Goal: Entertainment & Leisure: Browse casually

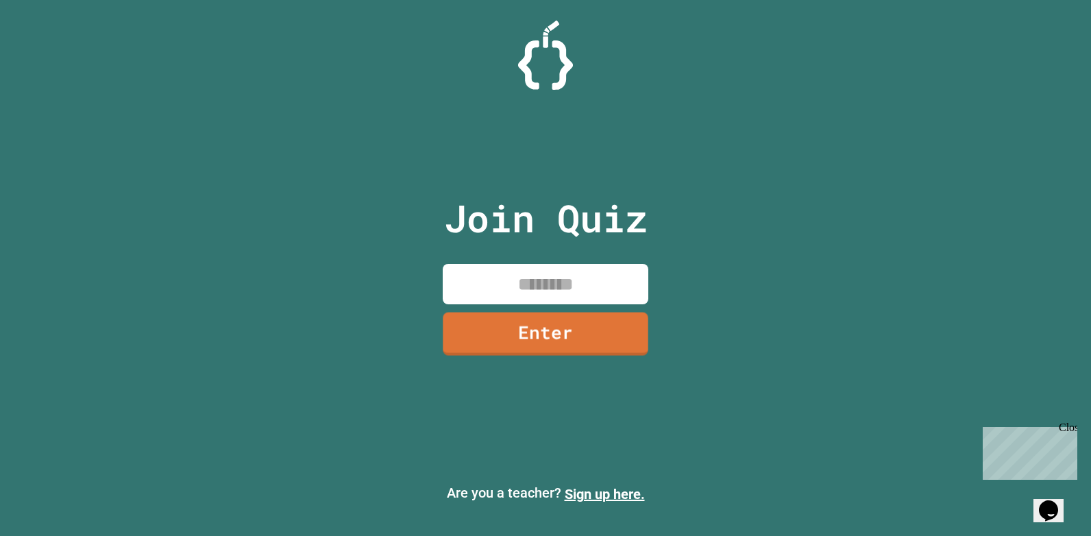
click at [570, 294] on input at bounding box center [546, 284] width 206 height 40
type input "********"
click at [571, 321] on link "Enter" at bounding box center [546, 332] width 208 height 45
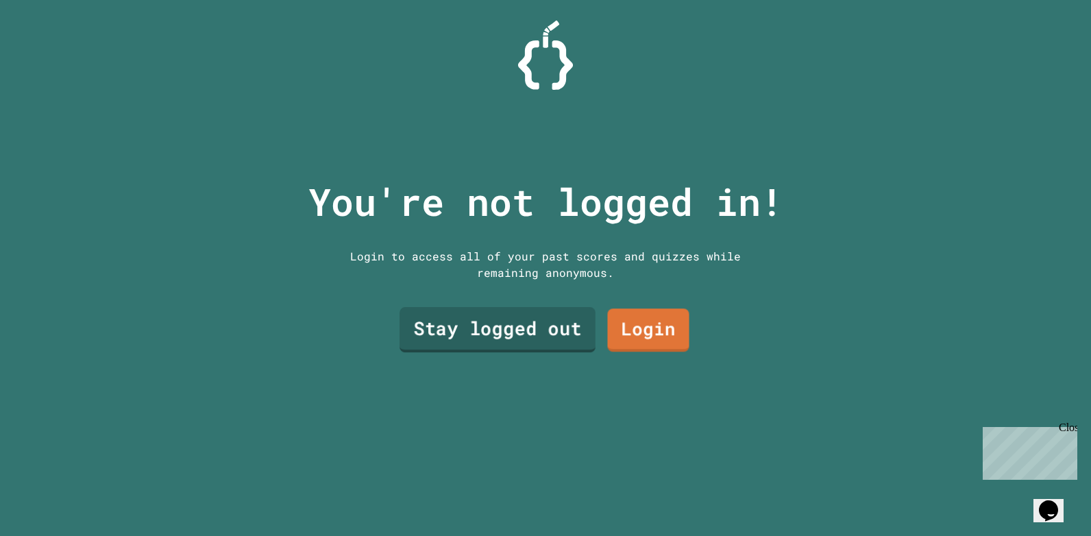
click at [537, 319] on link "Stay logged out" at bounding box center [498, 329] width 196 height 45
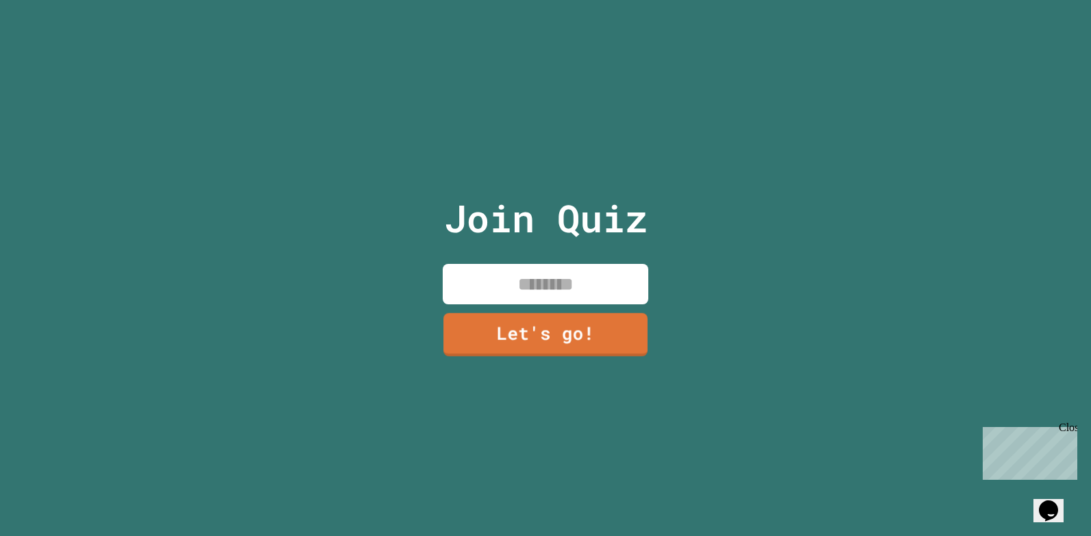
click at [539, 288] on input at bounding box center [546, 284] width 206 height 40
type input "********"
click at [576, 333] on link "Let's go!" at bounding box center [545, 332] width 207 height 45
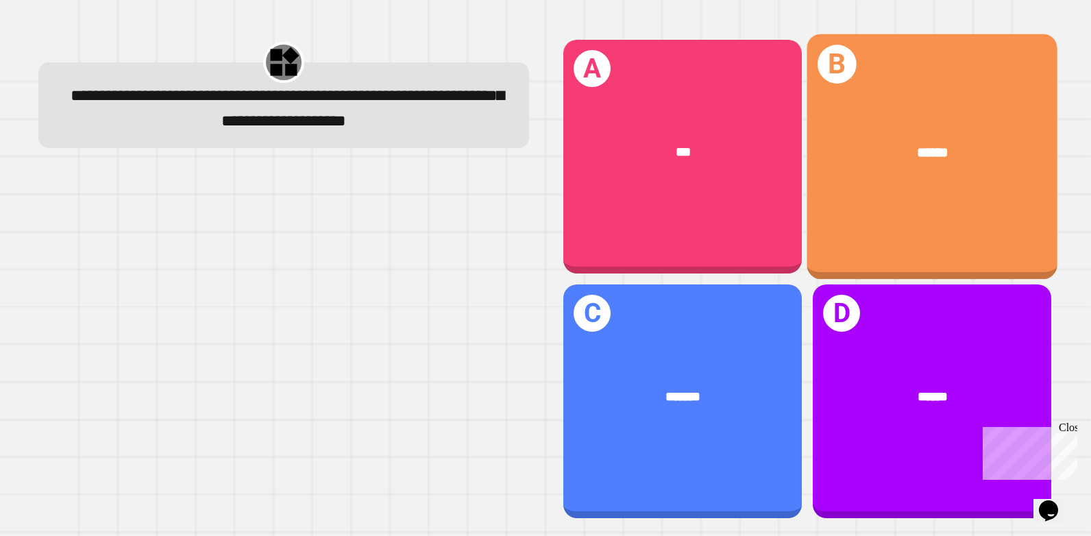
click at [918, 191] on div "B ******" at bounding box center [932, 156] width 251 height 245
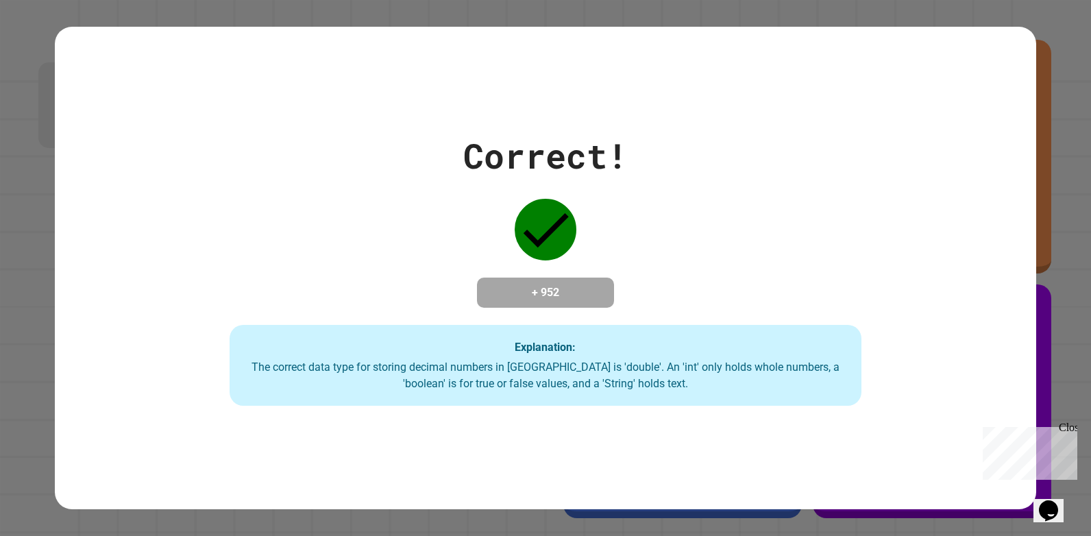
click at [615, 141] on div "Correct!" at bounding box center [545, 155] width 164 height 51
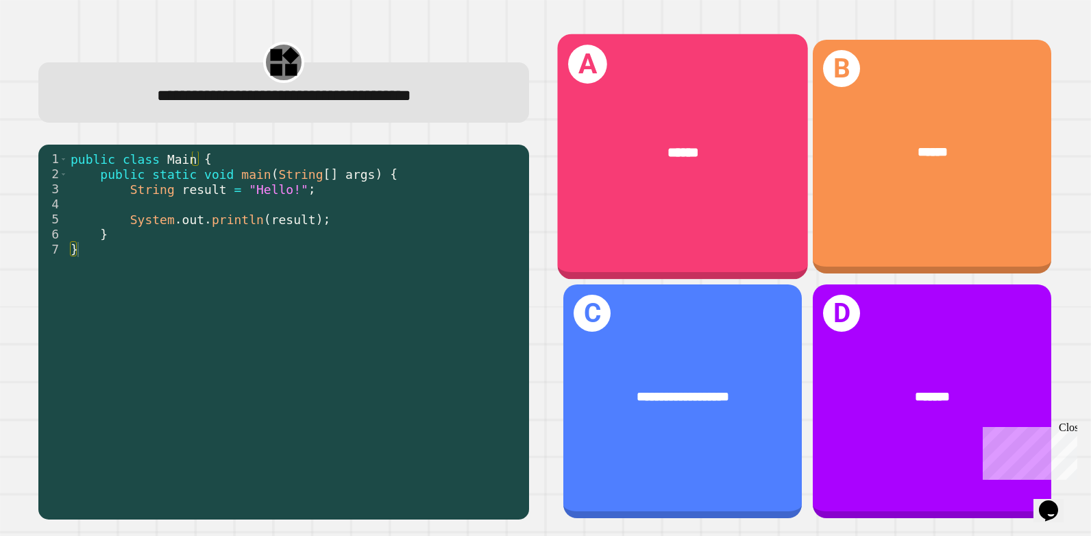
click at [630, 157] on div "******" at bounding box center [682, 153] width 195 height 21
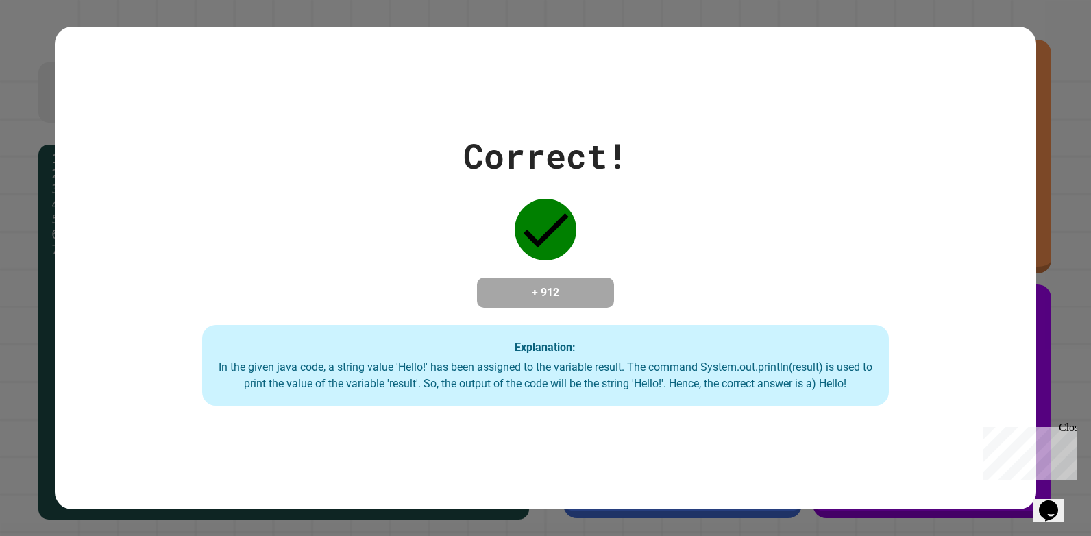
click at [625, 171] on div "Correct! + 912 Explanation: In the given java code, a string value 'Hello!' has…" at bounding box center [546, 268] width 982 height 276
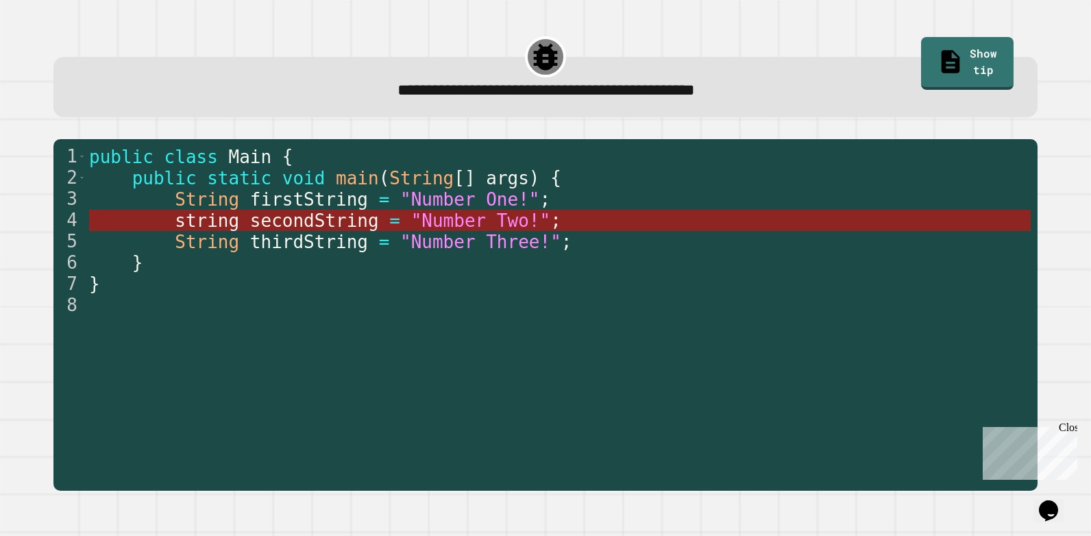
drag, startPoint x: 480, startPoint y: 222, endPoint x: 487, endPoint y: 214, distance: 10.3
click at [487, 214] on span ""Number Two!"" at bounding box center [481, 220] width 140 height 21
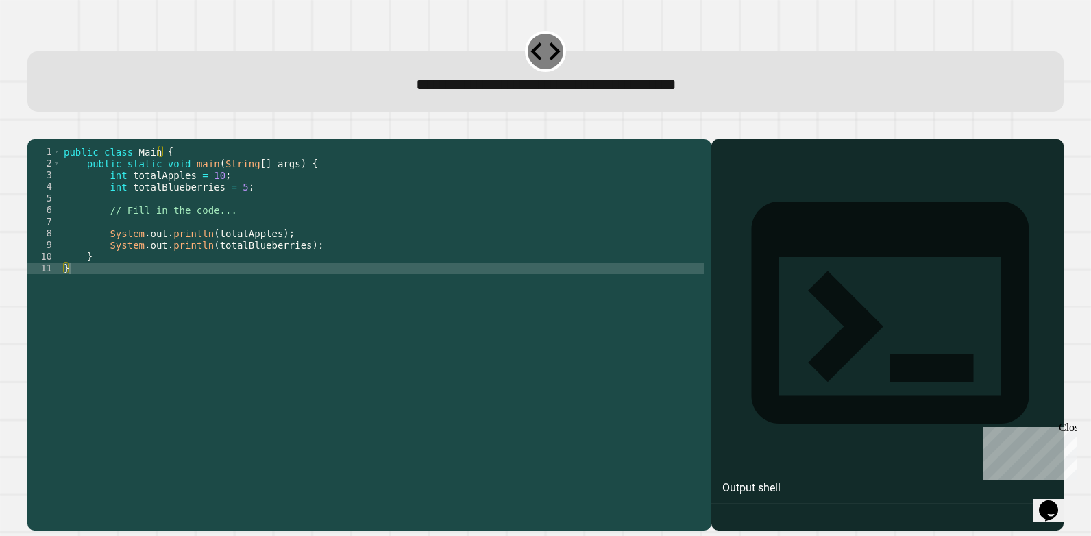
click at [230, 207] on div "public class Main { public static void main ( String [ ] args ) { int totalAppl…" at bounding box center [383, 321] width 644 height 350
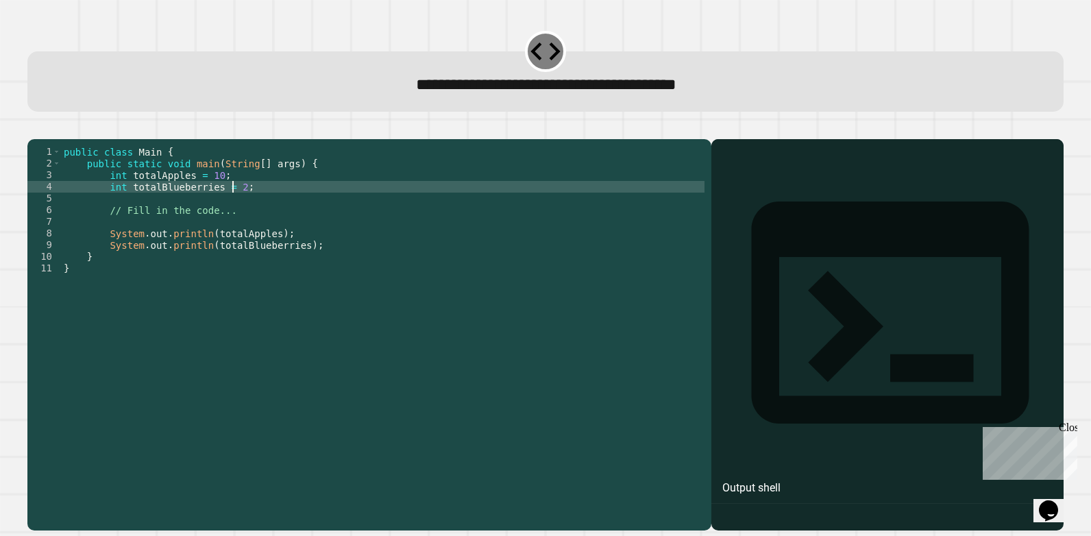
scroll to position [0, 12]
type textarea "**********"
click at [34, 128] on icon "button" at bounding box center [34, 128] width 0 height 0
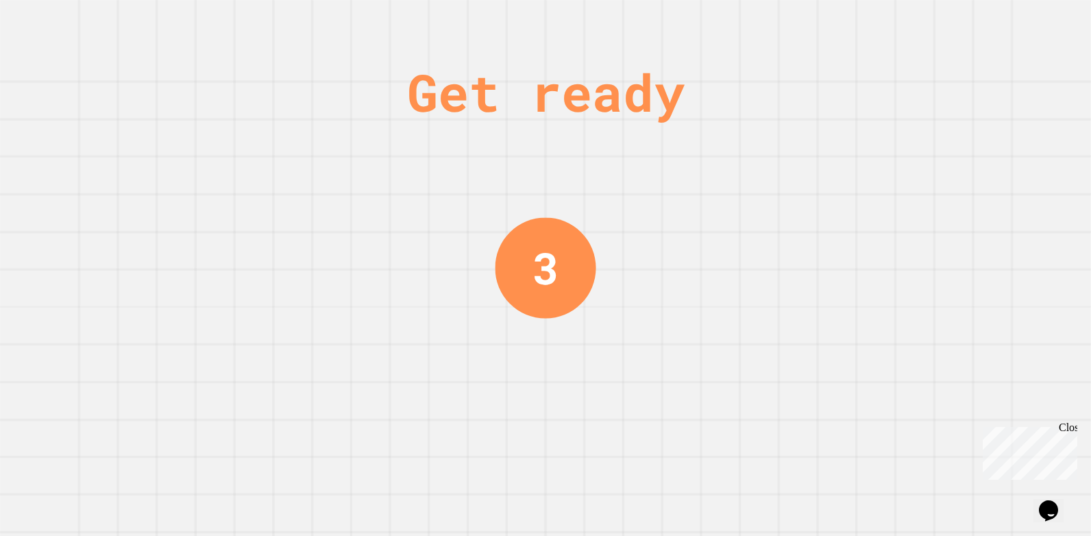
drag, startPoint x: 685, startPoint y: 114, endPoint x: 692, endPoint y: 80, distance: 34.1
drag, startPoint x: 692, startPoint y: 80, endPoint x: 468, endPoint y: 152, distance: 234.7
click at [526, 151] on div "Get ready 2" at bounding box center [545, 268] width 103 height 536
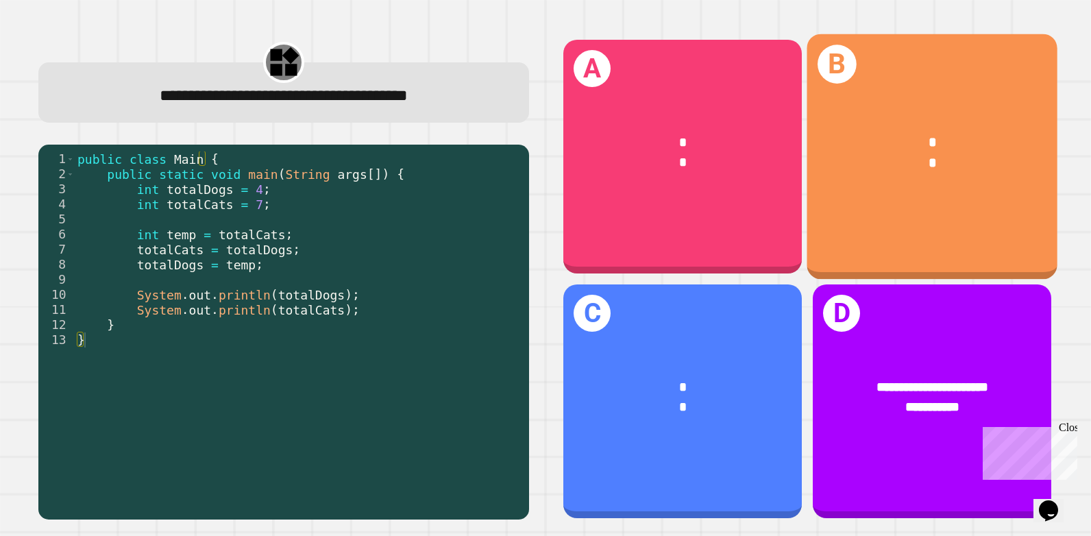
click at [842, 193] on div "* *" at bounding box center [932, 153] width 251 height 97
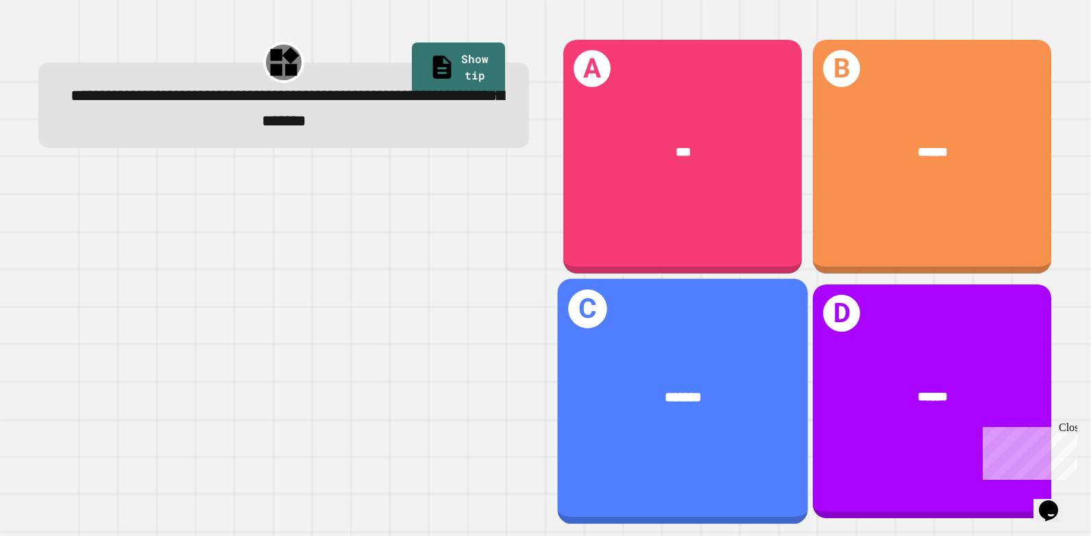
click at [746, 298] on div "C *******" at bounding box center [682, 400] width 251 height 245
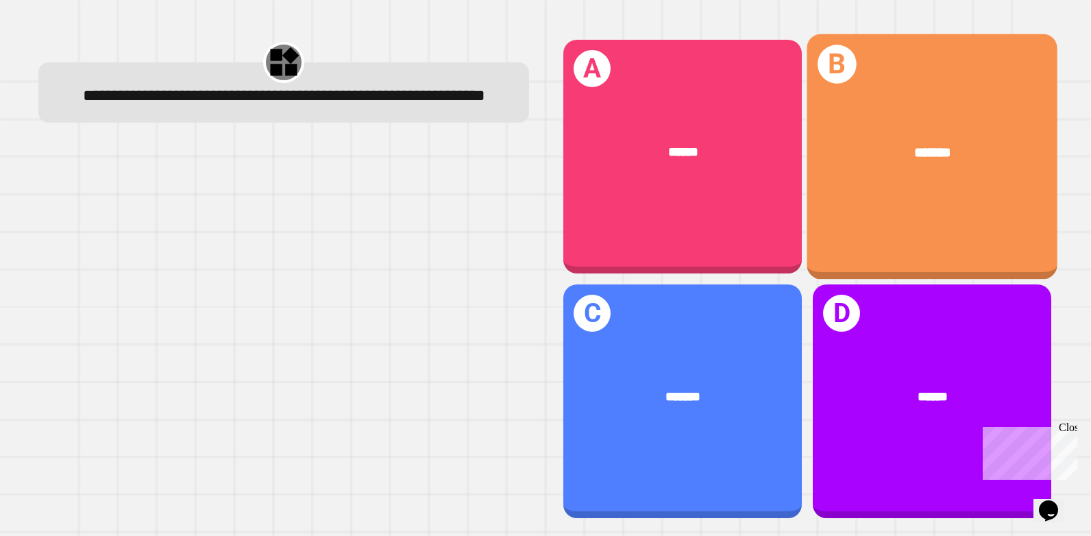
click at [914, 156] on span "*******" at bounding box center [932, 152] width 37 height 14
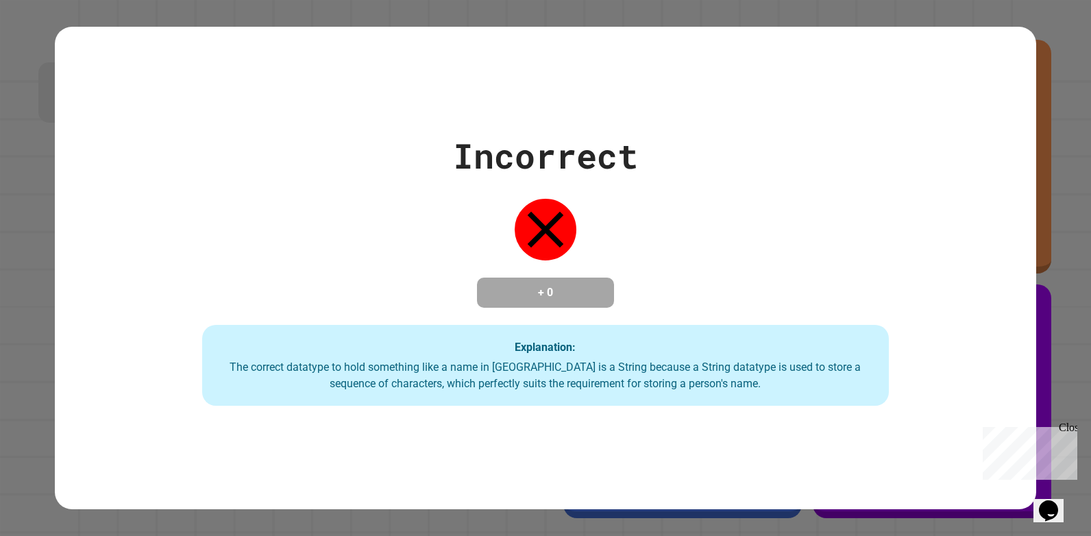
click at [1024, 16] on div "Incorrect + 0 Explanation: The correct datatype to hold something like a name i…" at bounding box center [545, 268] width 1091 height 536
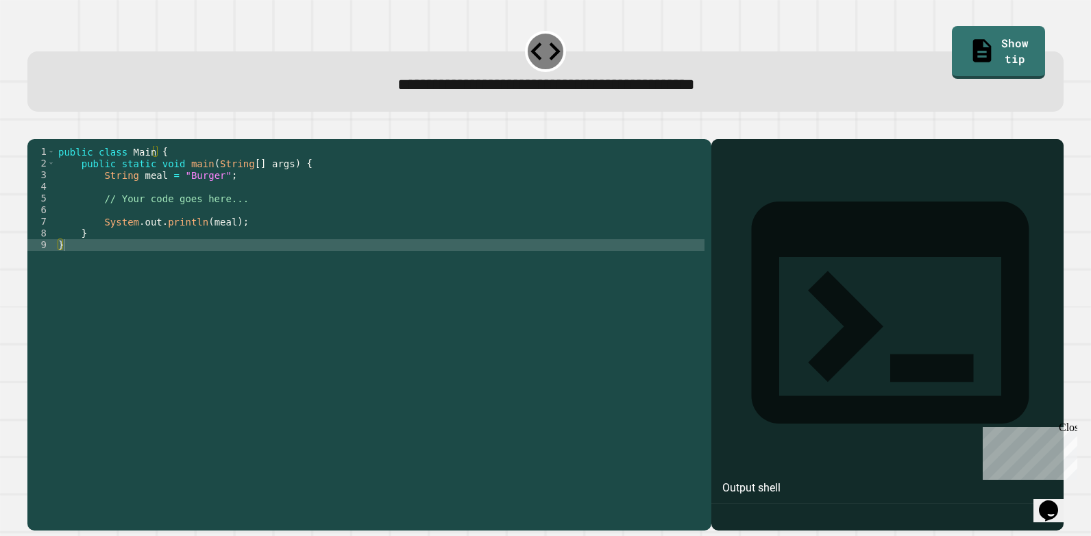
click at [260, 241] on div "public class Main { public static void main ( String [ ] args ) { String meal =…" at bounding box center [380, 321] width 649 height 350
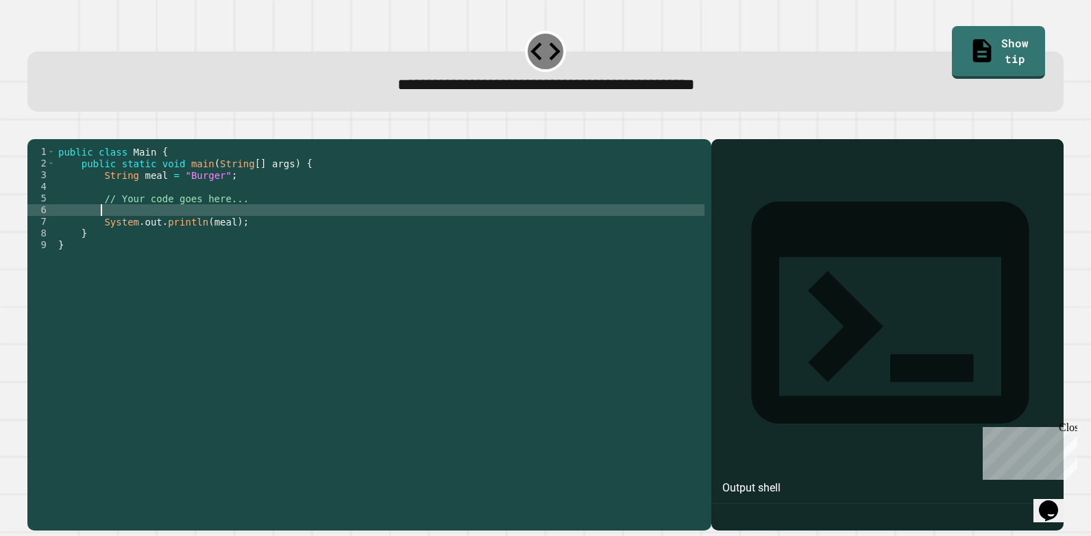
click at [195, 225] on div "public class Main { public static void main ( String [ ] args ) { String meal =…" at bounding box center [380, 321] width 649 height 350
click at [138, 230] on div "public class Main { public static void main ( String [ ] args ) { String meal =…" at bounding box center [380, 321] width 649 height 350
click at [34, 128] on icon "button" at bounding box center [34, 128] width 0 height 0
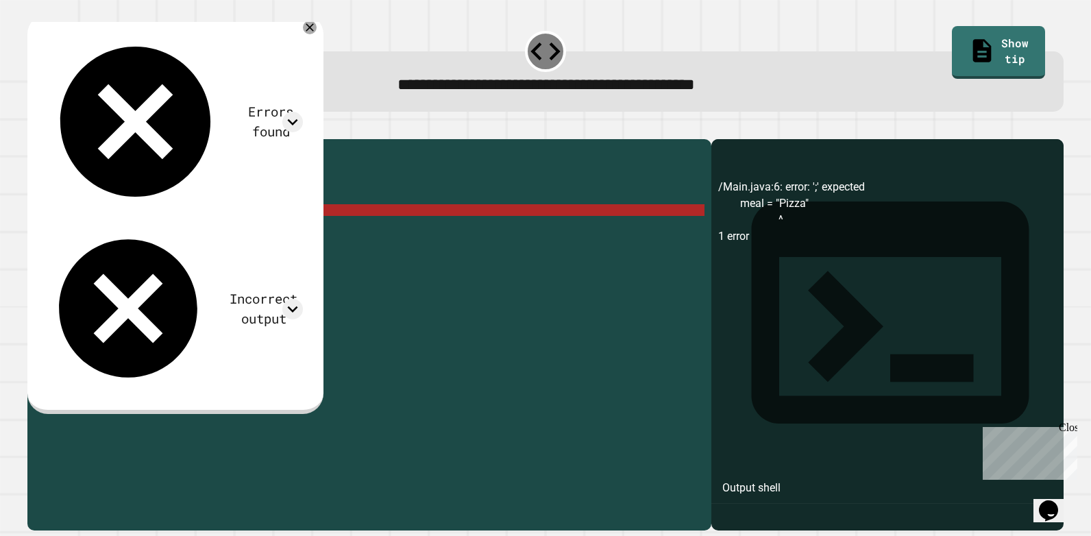
click at [99, 230] on div "public class Main { public static void main ( String [ ] args ) { String meal =…" at bounding box center [380, 321] width 649 height 350
click at [139, 227] on div "public class Main { public static void main ( String [ ] args ) { String meal =…" at bounding box center [380, 321] width 649 height 350
click at [142, 229] on div "public class Main { public static void main ( String [ ] args ) { String meal =…" at bounding box center [380, 321] width 649 height 350
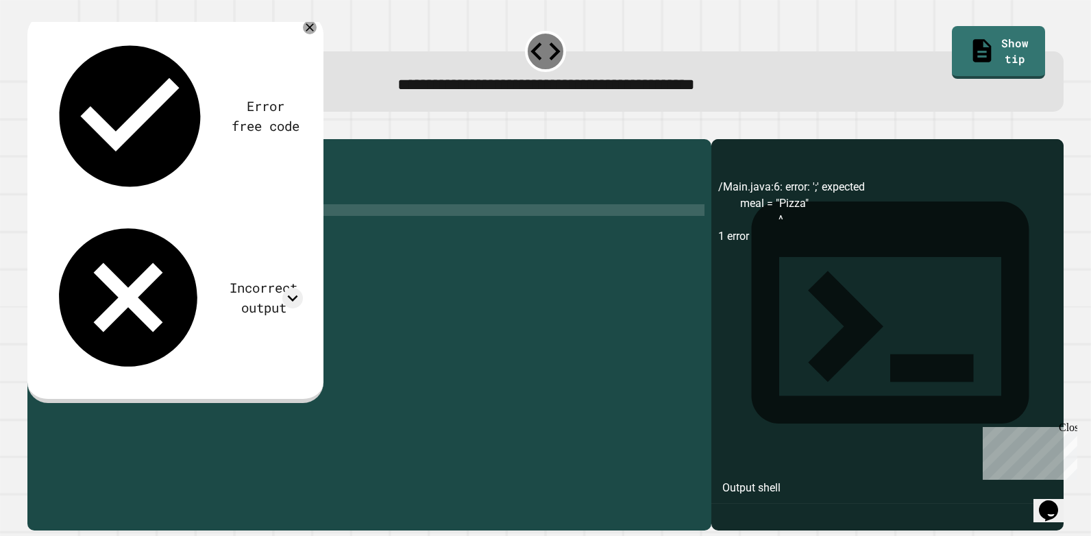
click at [172, 234] on div "public class Main { public static void main ( String [ ] args ) { String meal =…" at bounding box center [380, 321] width 649 height 350
click at [34, 128] on button "button" at bounding box center [34, 128] width 0 height 0
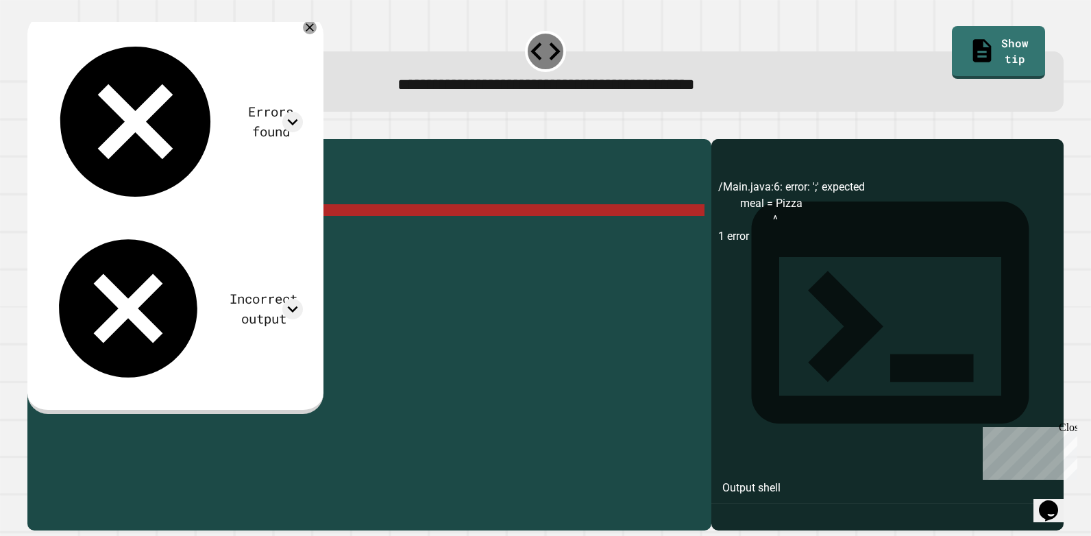
click at [184, 230] on div "public class Main { public static void main ( String [ ] args ) { String meal =…" at bounding box center [380, 321] width 649 height 350
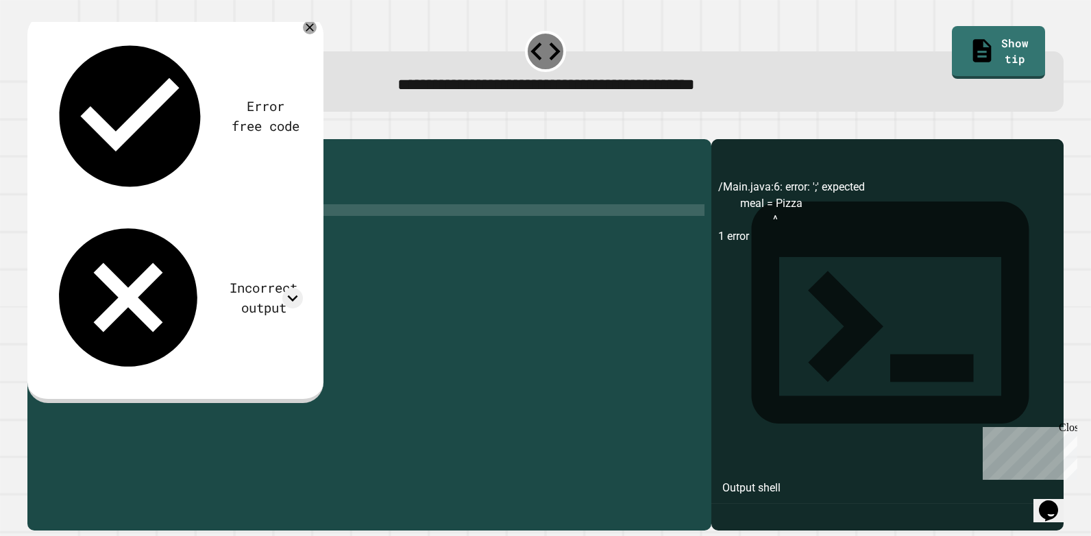
scroll to position [0, 8]
click at [137, 230] on div "public class Main { public static void main ( String [ ] args ) { String meal =…" at bounding box center [380, 321] width 649 height 350
type textarea "**********"
click at [34, 128] on icon "button" at bounding box center [34, 128] width 0 height 0
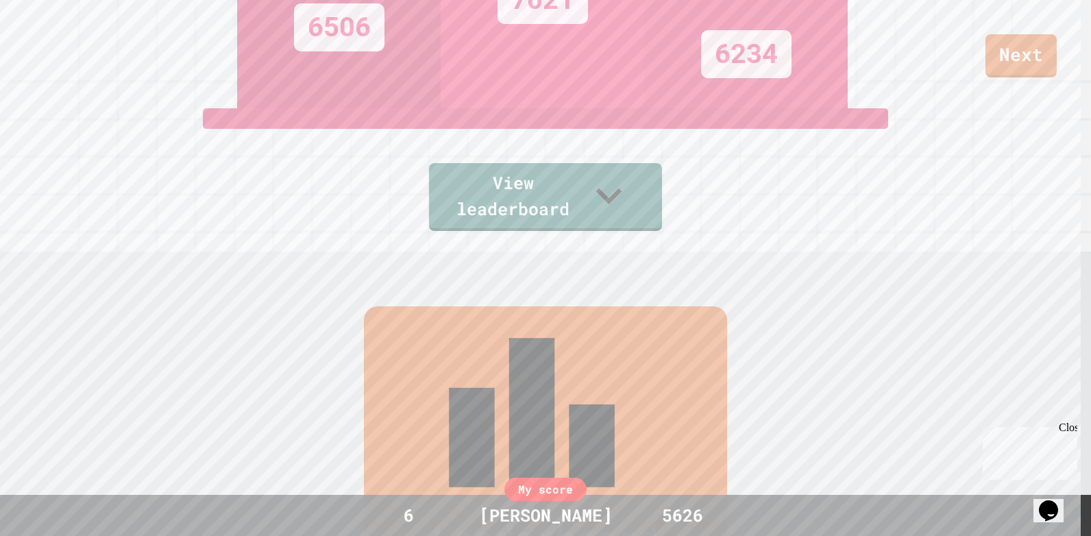
scroll to position [160, 0]
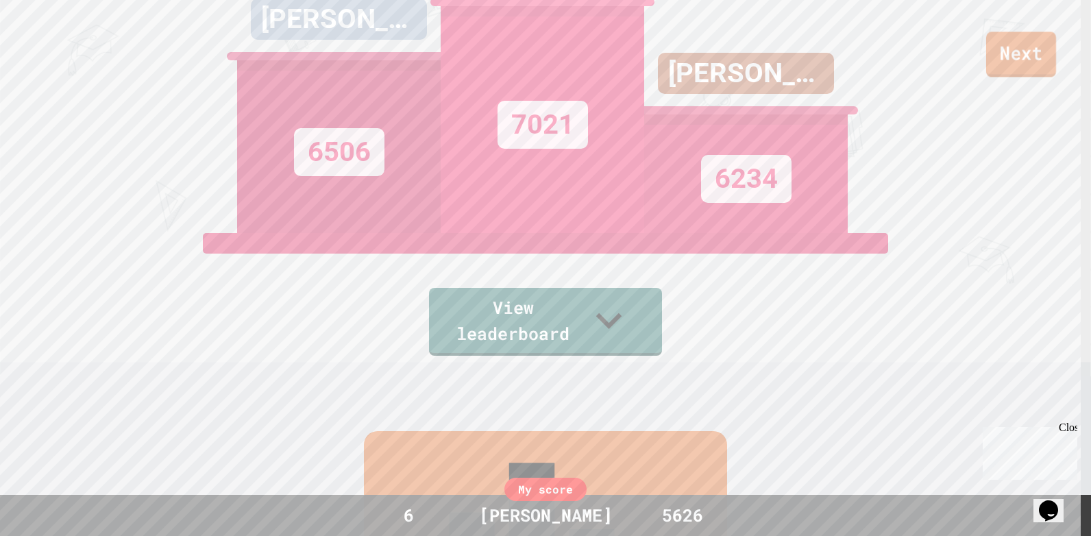
click at [1002, 64] on link "Next" at bounding box center [1021, 54] width 70 height 45
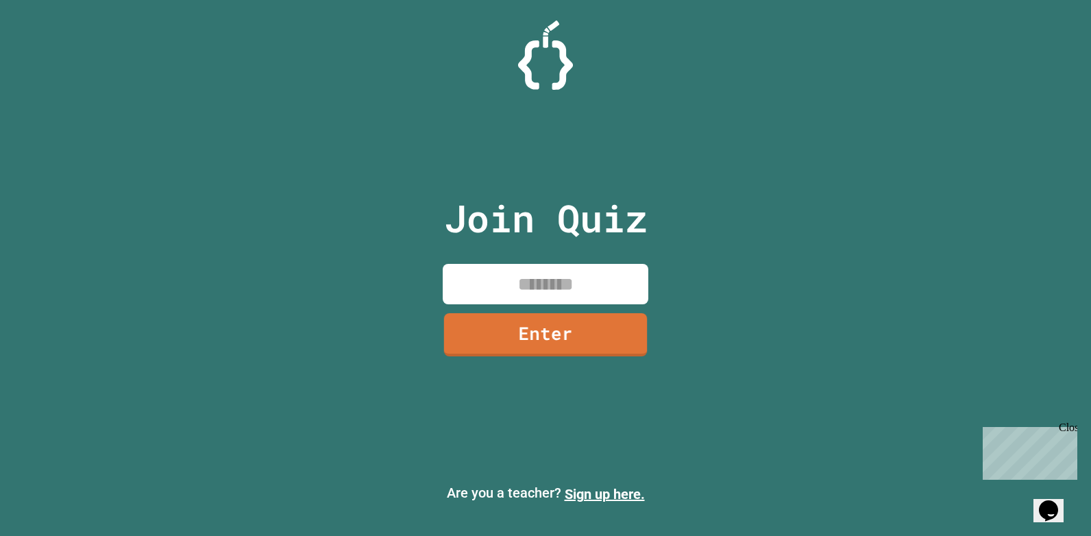
click at [545, 275] on input at bounding box center [546, 284] width 206 height 40
type input "*"
type input "********"
click at [558, 340] on link "Enter" at bounding box center [545, 334] width 208 height 44
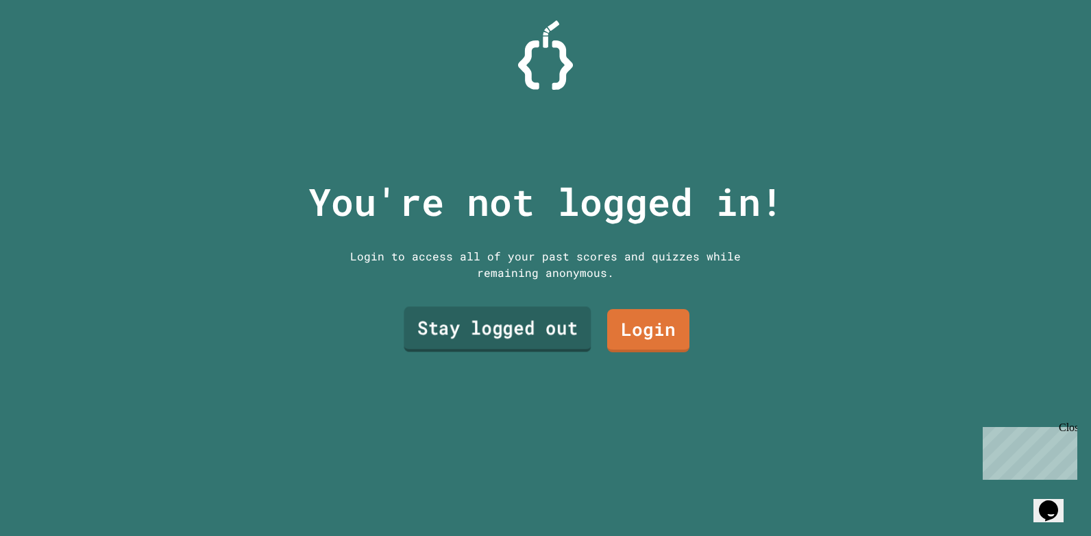
click at [561, 319] on link "Stay logged out" at bounding box center [497, 328] width 187 height 45
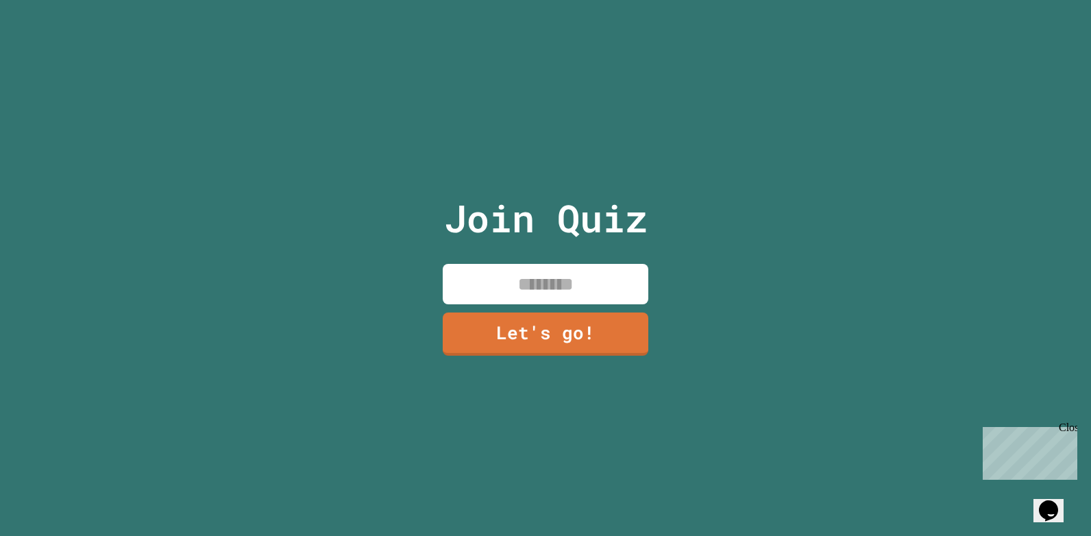
click at [515, 297] on input at bounding box center [546, 284] width 206 height 40
type input "********"
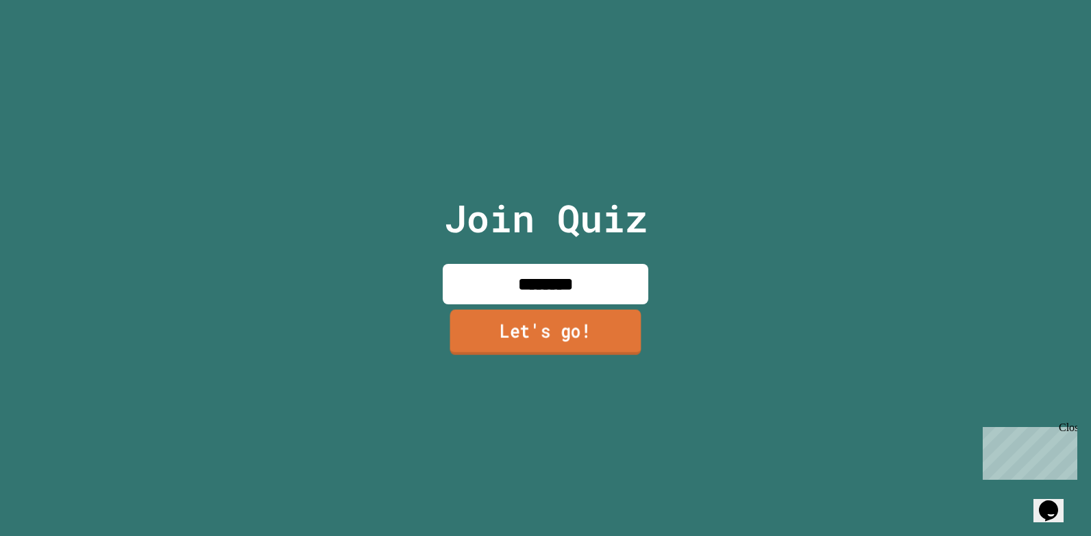
click at [557, 331] on link "Let's go!" at bounding box center [545, 332] width 191 height 45
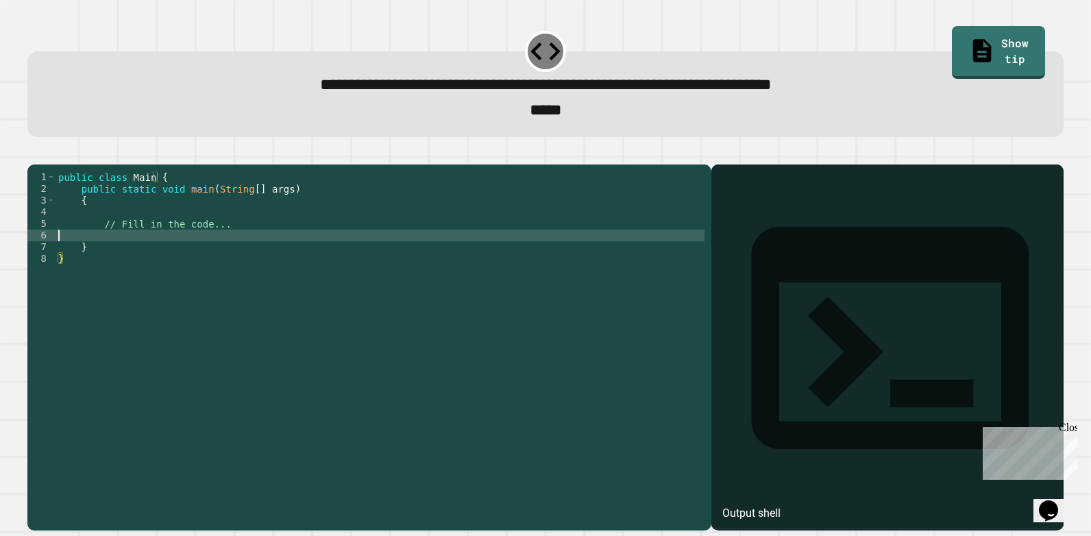
click at [140, 256] on div "public class Main { public static void main ( String [ ] args ) { // Fill in th…" at bounding box center [380, 334] width 649 height 326
type textarea "*"
click at [34, 154] on icon "button" at bounding box center [34, 154] width 0 height 0
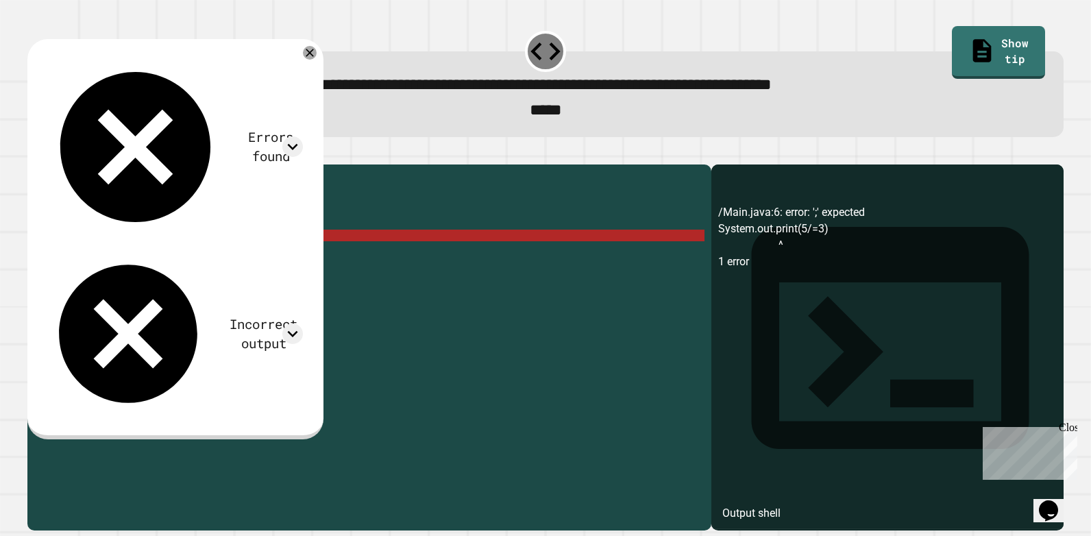
click at [191, 261] on div "public class Main { public static void main ( String [ ] args ) { // Fill in th…" at bounding box center [380, 334] width 649 height 326
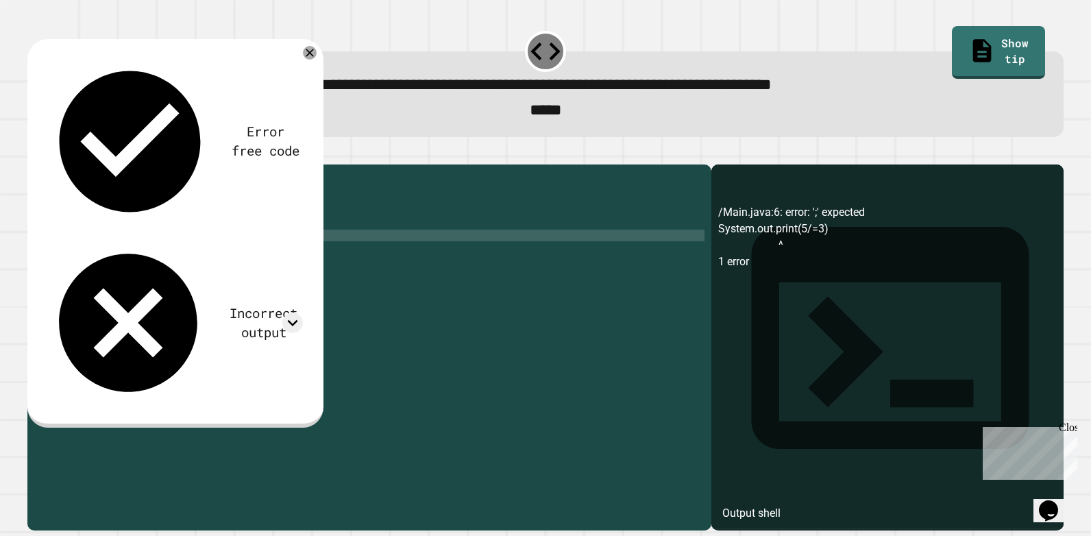
click at [34, 154] on button "button" at bounding box center [34, 154] width 0 height 0
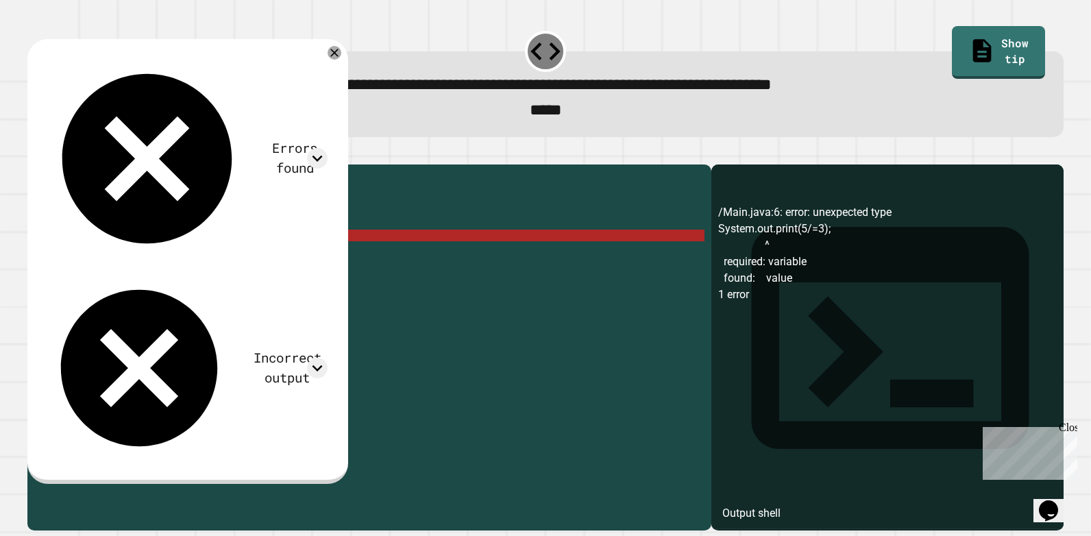
click at [171, 254] on div "public class Main { public static void main ( String [ ] args ) { // Fill in th…" at bounding box center [380, 334] width 649 height 326
click at [154, 256] on div "public class Main { public static void main ( String [ ] args ) { // Fill in th…" at bounding box center [380, 334] width 649 height 326
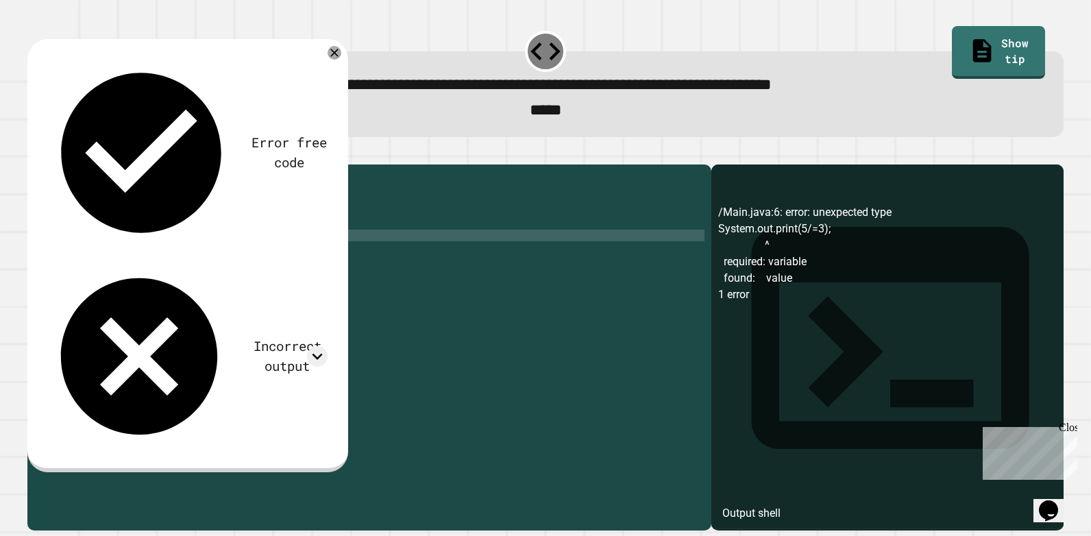
click at [149, 255] on div "public class Main { public static void main ( String [ ] args ) { // Fill in th…" at bounding box center [380, 334] width 649 height 326
click at [174, 258] on div "public class Main { public static void main ( String [ ] args ) { // Fill in th…" at bounding box center [380, 334] width 649 height 326
click at [170, 259] on div "public class Main { public static void main ( String [ ] args ) { // Fill in th…" at bounding box center [380, 334] width 649 height 326
click at [34, 154] on button "button" at bounding box center [34, 154] width 0 height 0
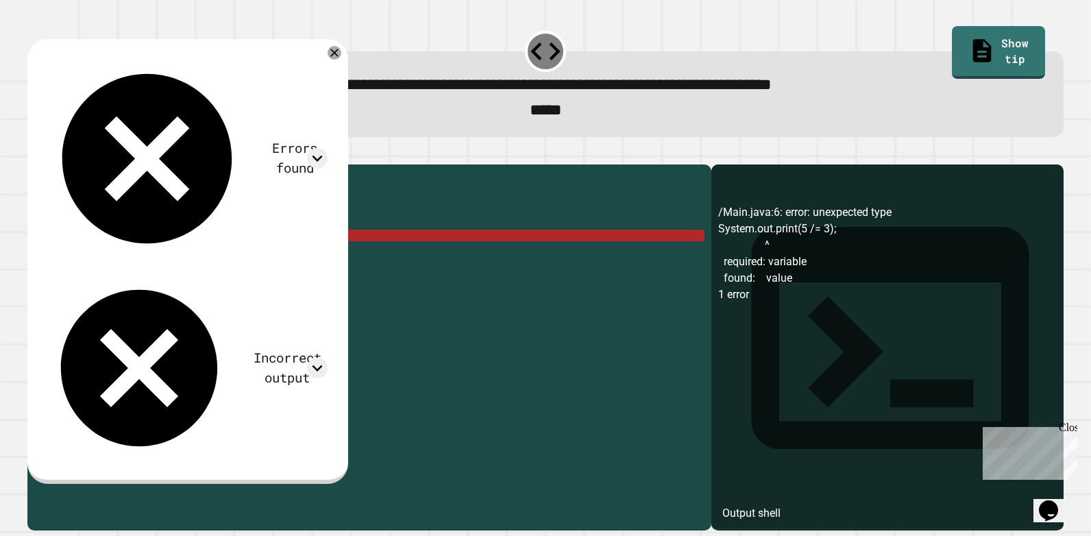
click at [181, 258] on div "public class Main { public static void main ( String [ ] args ) { // Fill in th…" at bounding box center [380, 334] width 649 height 326
click at [224, 245] on div "public class Main { public static void main ( String [ ] args ) { // Fill in th…" at bounding box center [380, 334] width 649 height 326
type textarea "**********"
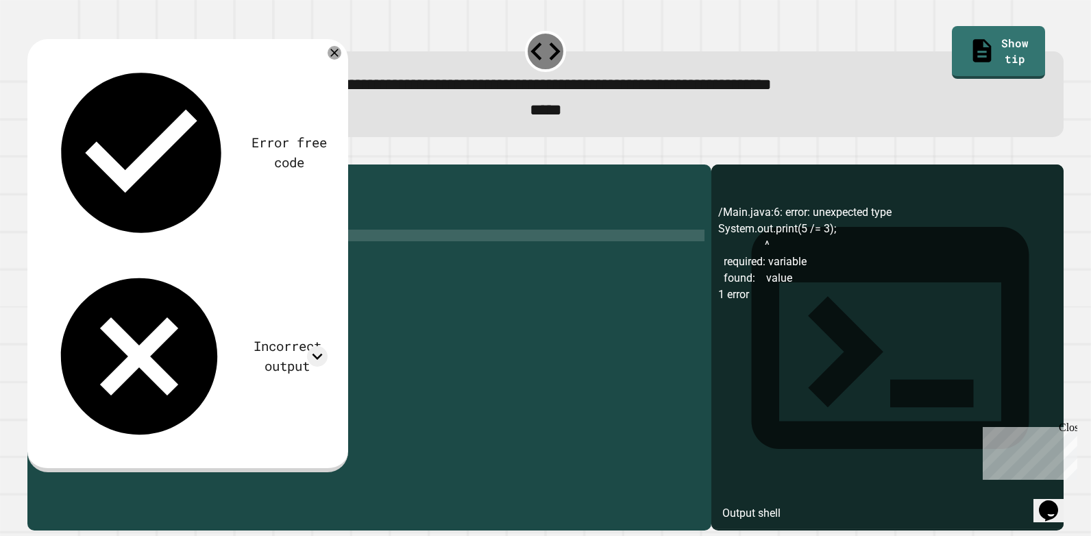
scroll to position [0, 8]
click at [112, 258] on div "public class Main { public static void main ( String [ ] args ) { // Fill in th…" at bounding box center [380, 334] width 649 height 326
click at [125, 258] on div "public class Main { public static void main ( String [ ] args ) { // Fill in th…" at bounding box center [380, 322] width 649 height 303
click at [125, 258] on div "public class Main { public static void main ( String [ ] args ) { // Fill in th…" at bounding box center [380, 334] width 649 height 326
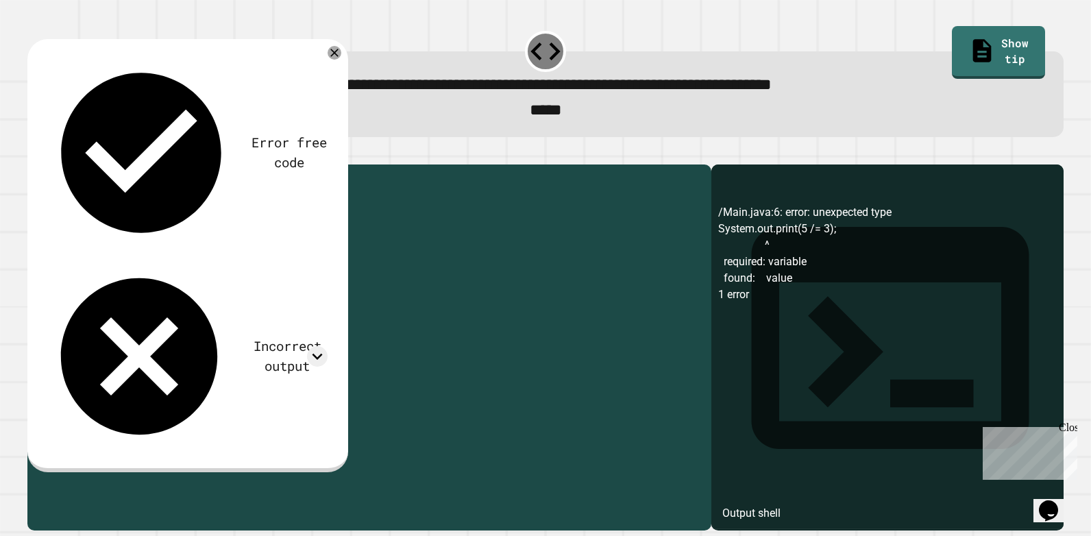
click at [125, 258] on div "public class Main { public static void main ( String [ ] args ) { // Fill in th…" at bounding box center [380, 334] width 649 height 326
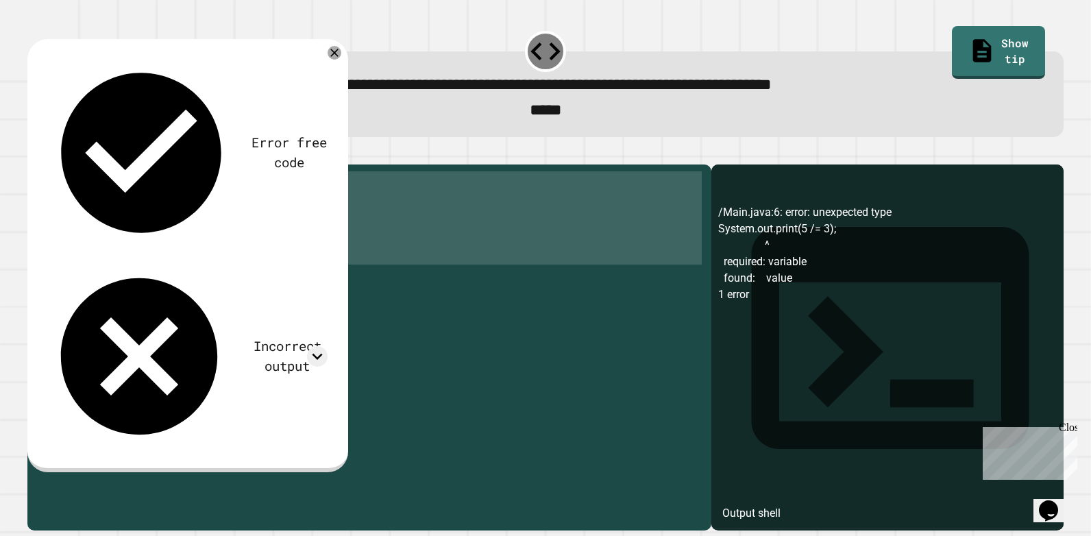
scroll to position [0, 1]
click at [125, 258] on div "public class Main { public static void main ( String [ ] args ) { // Fill in th…" at bounding box center [380, 334] width 649 height 326
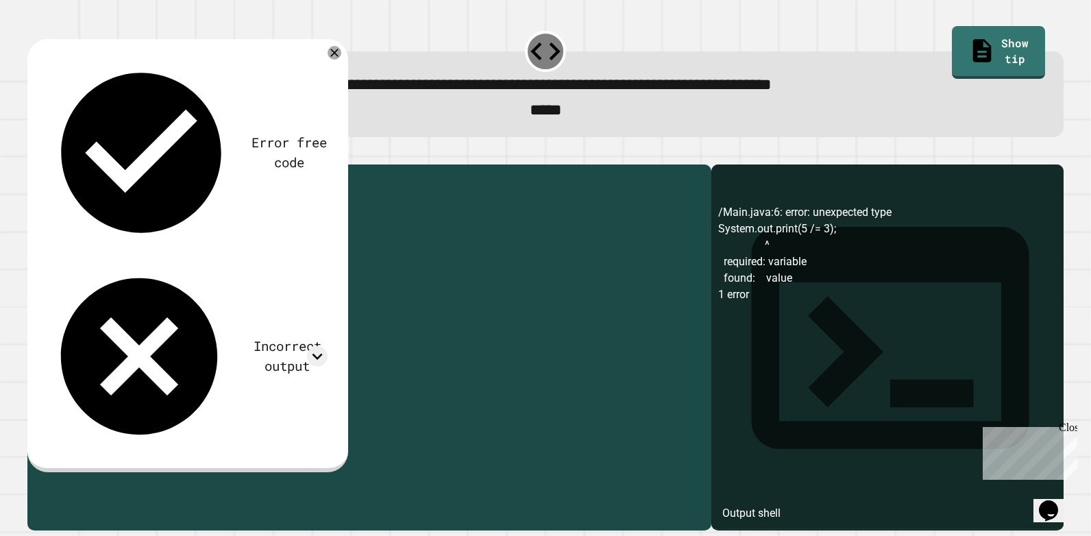
click at [125, 258] on div "public class Main { public static void main ( String [ ] args ) { // Fill in th…" at bounding box center [380, 334] width 649 height 326
click at [181, 273] on div "public class Main { public static void main ( String [ ] args ) { // Fill in th…" at bounding box center [380, 334] width 649 height 326
click at [34, 154] on icon "button" at bounding box center [34, 154] width 0 height 0
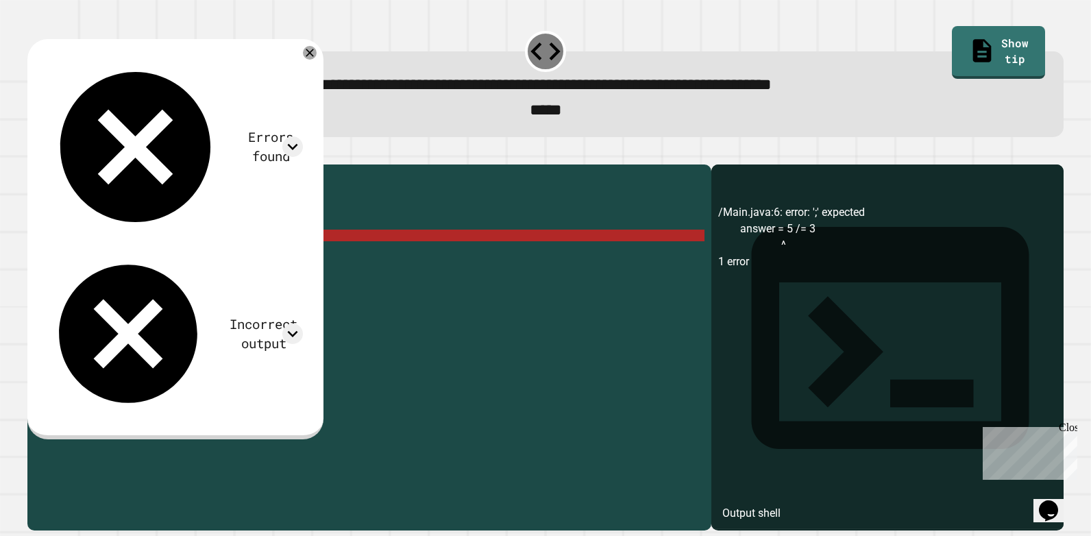
click at [186, 256] on div "public class Main { public static void main ( String [ ] args ) { // Fill in th…" at bounding box center [380, 334] width 649 height 326
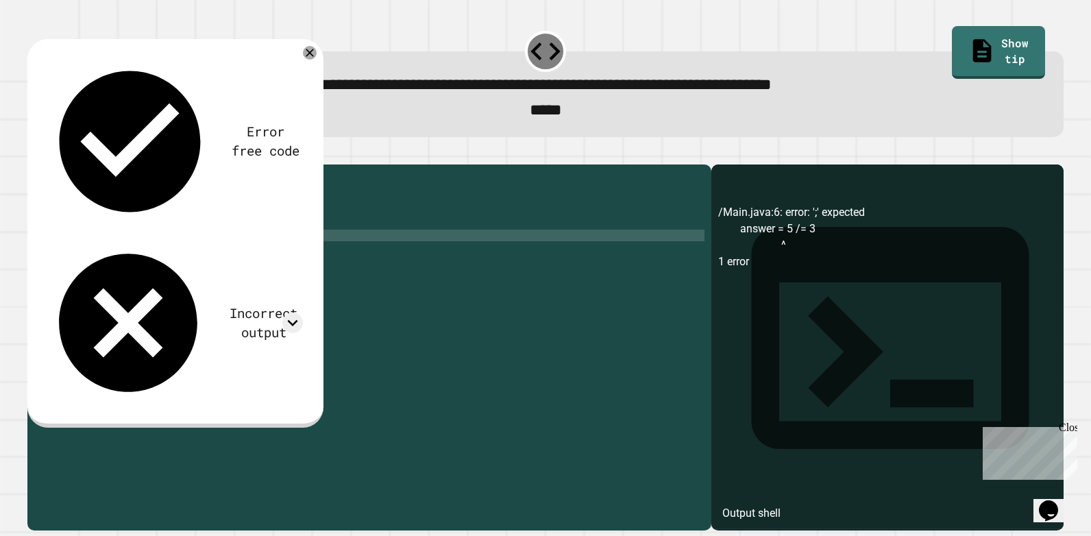
click at [47, 163] on icon "button" at bounding box center [44, 162] width 8 height 10
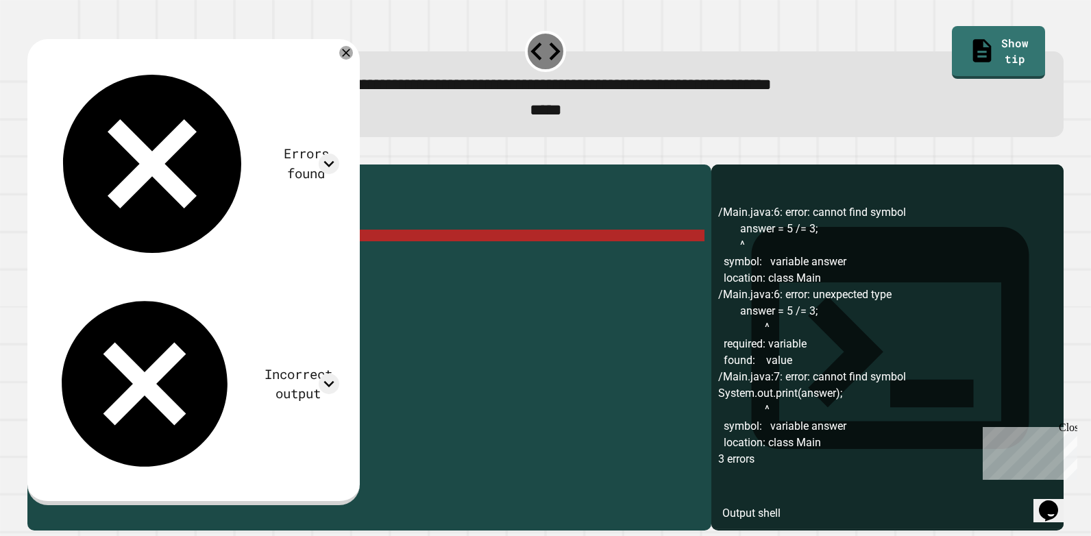
click at [158, 259] on div "public class Main { public static void main ( String [ ] args ) { // Fill in th…" at bounding box center [380, 334] width 649 height 326
click at [180, 255] on div "public class Main { public static void main ( String [ ] args ) { // Fill in th…" at bounding box center [380, 334] width 649 height 326
click at [100, 261] on div "public class Main { public static void main ( String [ ] args ) { // Fill in th…" at bounding box center [380, 334] width 649 height 326
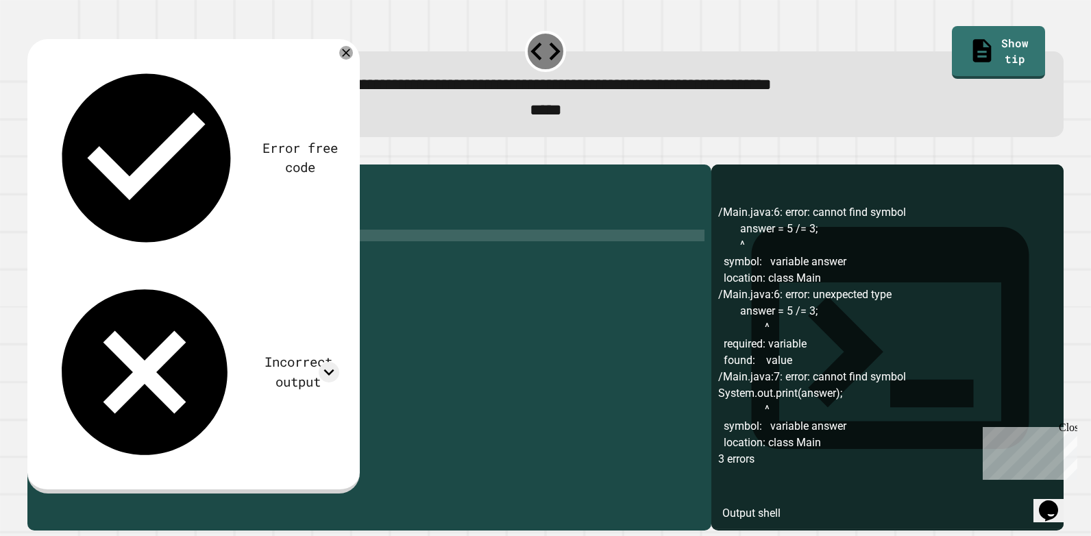
scroll to position [0, 4]
drag, startPoint x: 21, startPoint y: 167, endPoint x: 32, endPoint y: 168, distance: 11.0
click at [22, 167] on div "**********" at bounding box center [545, 339] width 1047 height 393
click at [34, 154] on button "button" at bounding box center [34, 154] width 0 height 0
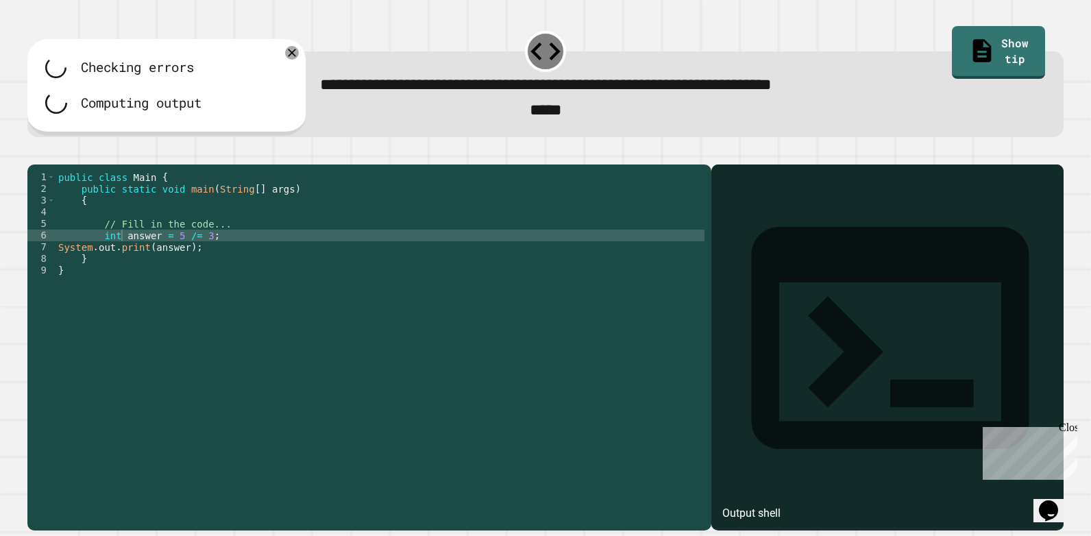
click at [38, 164] on div at bounding box center [545, 156] width 1036 height 16
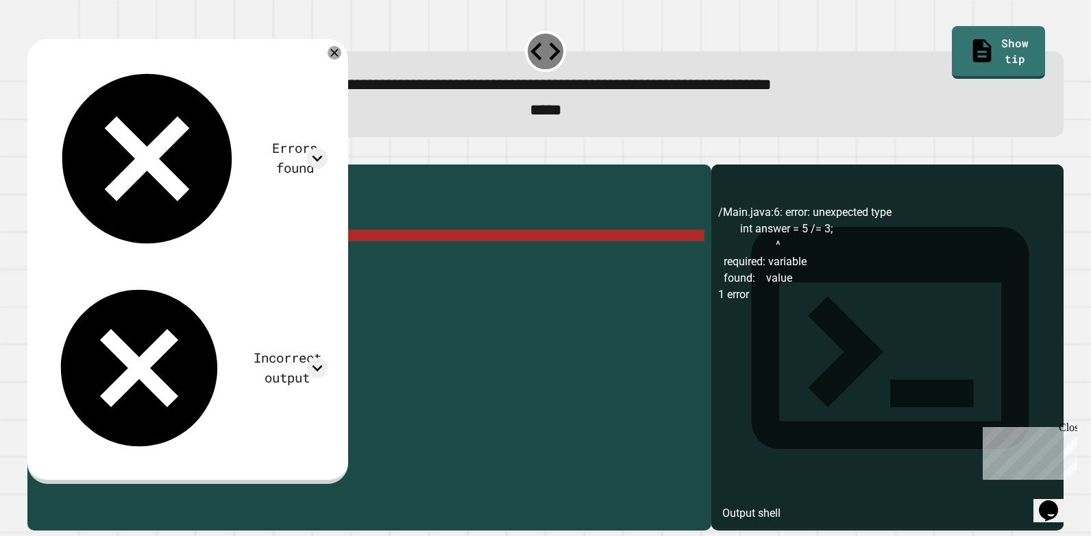
click at [159, 256] on div "public class Main { public static void main ( String [ ] args ) { // Fill in th…" at bounding box center [380, 334] width 649 height 326
click at [163, 258] on div "public class Main { public static void main ( String [ ] args ) { // Fill in th…" at bounding box center [380, 334] width 649 height 326
click at [180, 258] on div "public class Main { public static void main ( String [ ] args ) { // Fill in th…" at bounding box center [380, 334] width 649 height 326
click at [204, 259] on div "public class Main { public static void main ( String [ ] args ) { // Fill in th…" at bounding box center [380, 334] width 649 height 326
click at [202, 258] on div "public class Main { public static void main ( String [ ] args ) { // Fill in th…" at bounding box center [380, 334] width 649 height 326
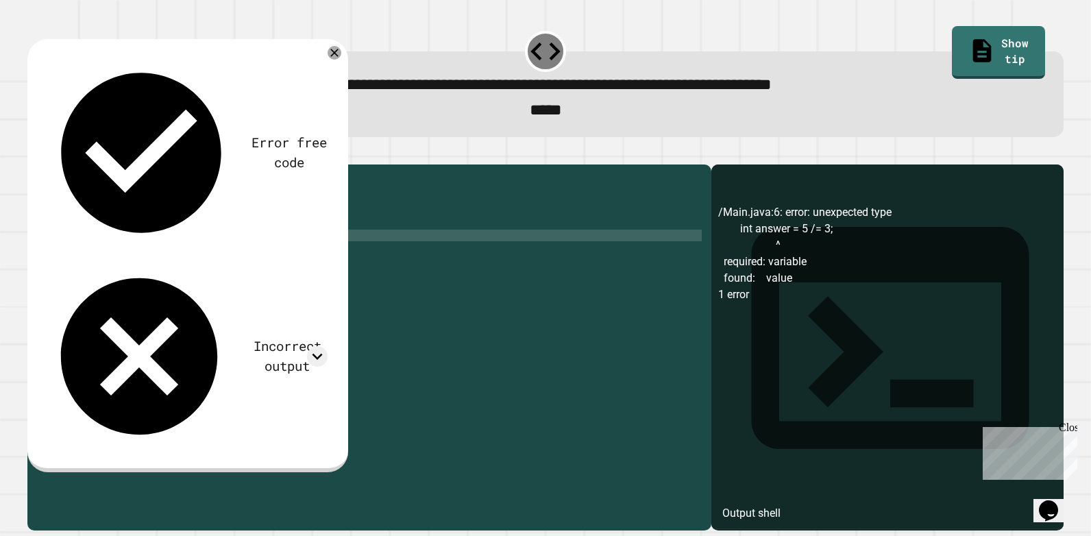
drag, startPoint x: 204, startPoint y: 264, endPoint x: 178, endPoint y: 260, distance: 26.3
click at [178, 260] on div "public class Main { public static void main ( String [ ] args ) { // Fill in th…" at bounding box center [380, 334] width 649 height 326
click at [191, 256] on div "public class Main { public static void main ( String [ ] args ) { // Fill in th…" at bounding box center [380, 322] width 649 height 303
click at [195, 258] on div "public class Main { public static void main ( String [ ] args ) { // Fill in th…" at bounding box center [380, 334] width 649 height 326
click at [184, 258] on div "public class Main { public static void main ( String [ ] args ) { // Fill in th…" at bounding box center [380, 334] width 649 height 326
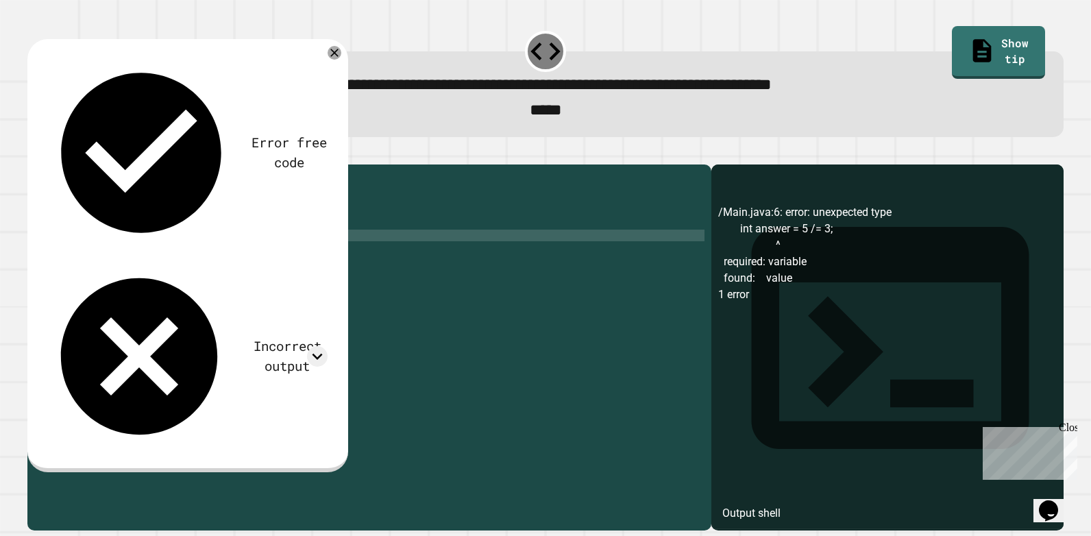
scroll to position [0, 9]
click at [191, 261] on div "public class Main { public static void main ( String [ ] args ) { // Fill in th…" at bounding box center [380, 334] width 649 height 326
click at [34, 154] on icon "button" at bounding box center [34, 154] width 0 height 0
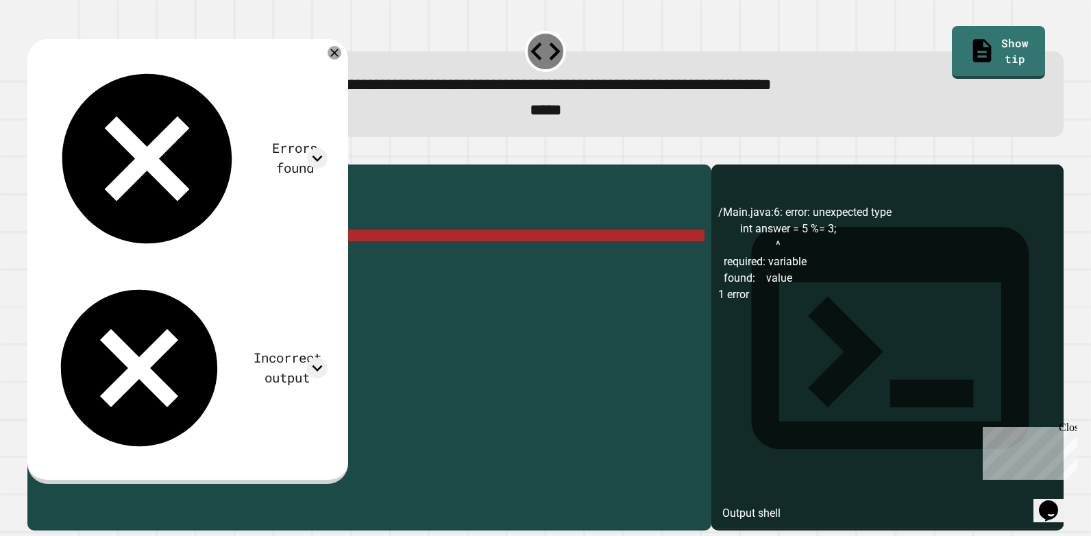
click at [202, 259] on div "public class Main { public static void main ( String [ ] args ) { // Fill in th…" at bounding box center [380, 334] width 649 height 326
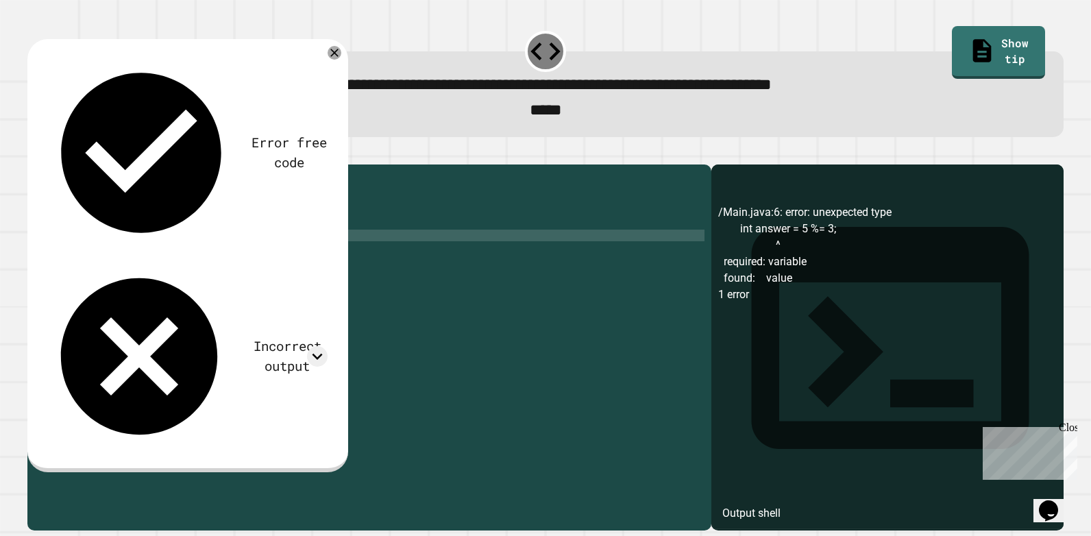
type textarea "**********"
click at [47, 167] on icon "button" at bounding box center [44, 162] width 8 height 10
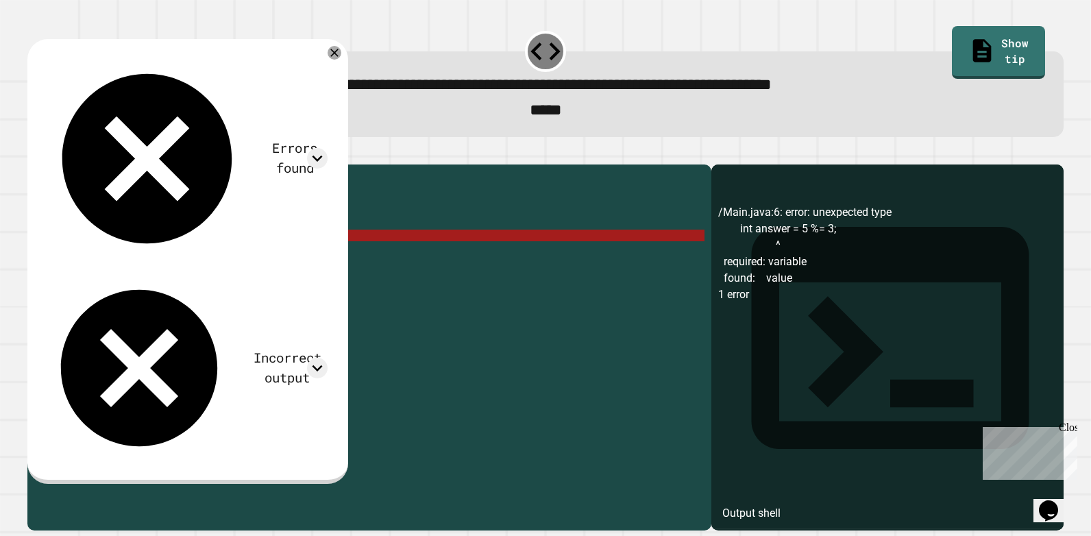
drag, startPoint x: 269, startPoint y: 257, endPoint x: 86, endPoint y: 259, distance: 182.3
click at [86, 259] on div "public class Main { public static void main ( String [ ] args ) { // Fill in th…" at bounding box center [380, 334] width 649 height 326
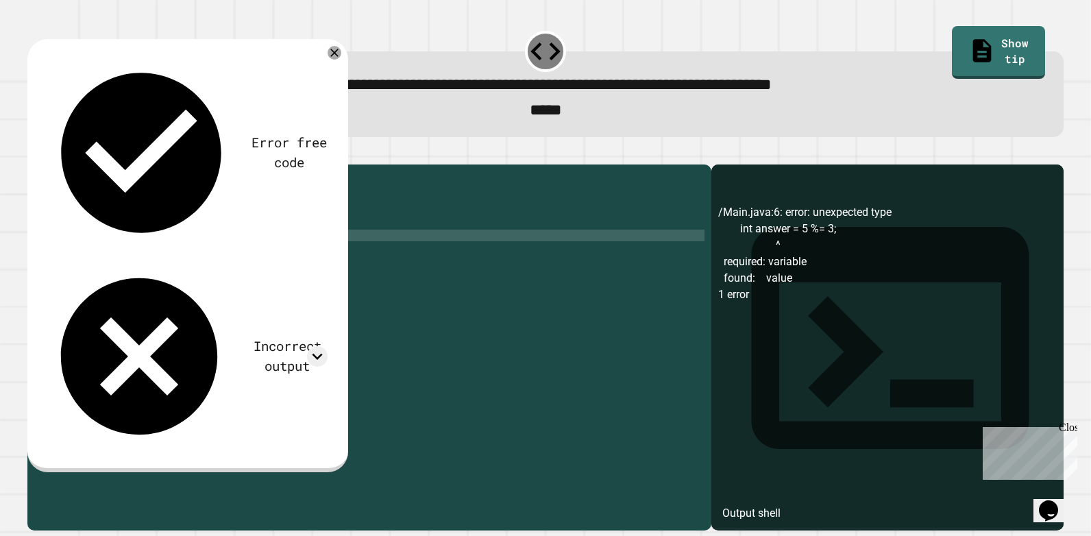
click at [164, 269] on div "public class Main { public static void main ( String [ ] args ) { // Fill in th…" at bounding box center [380, 334] width 649 height 326
type textarea "**********"
click at [34, 154] on icon "button" at bounding box center [34, 154] width 0 height 0
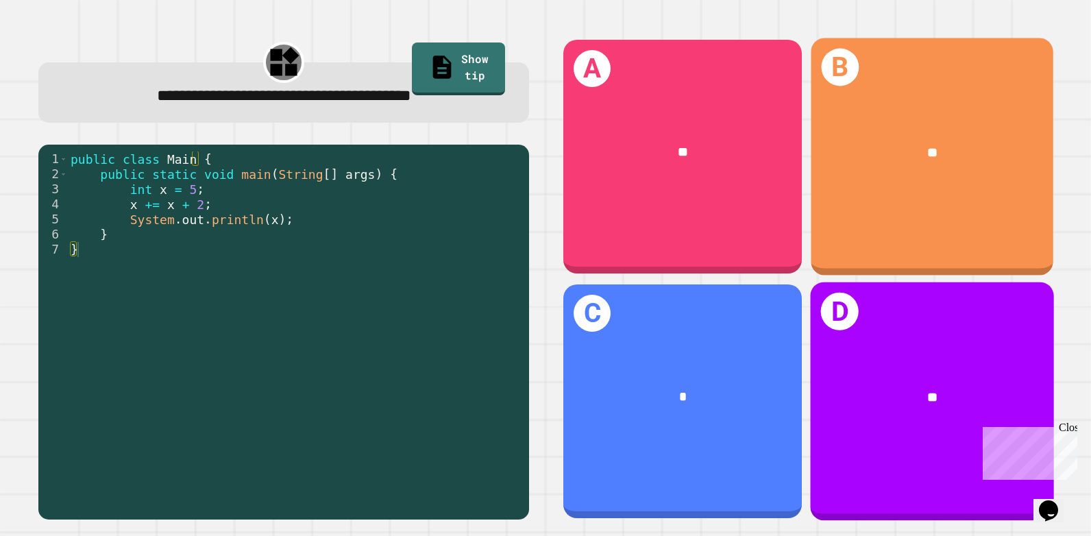
click at [653, 182] on div "**" at bounding box center [682, 153] width 239 height 72
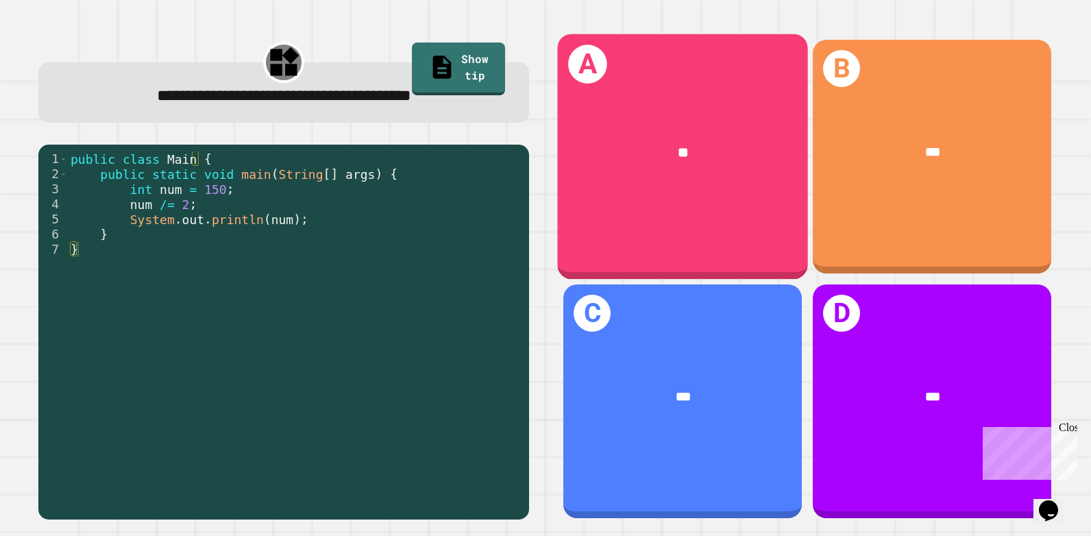
click at [653, 188] on div "A **" at bounding box center [682, 156] width 251 height 245
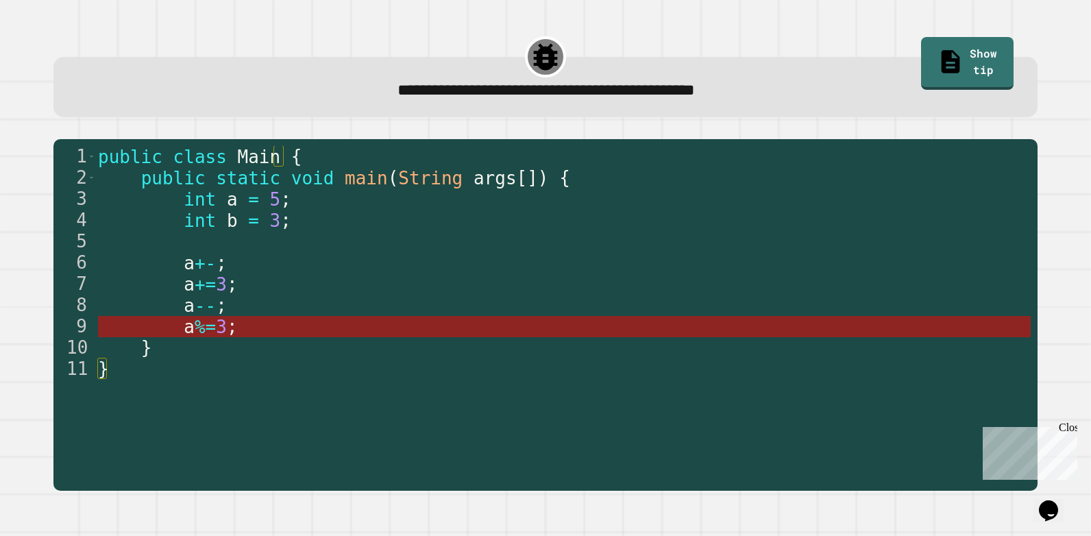
click at [199, 334] on span "%=" at bounding box center [205, 327] width 21 height 21
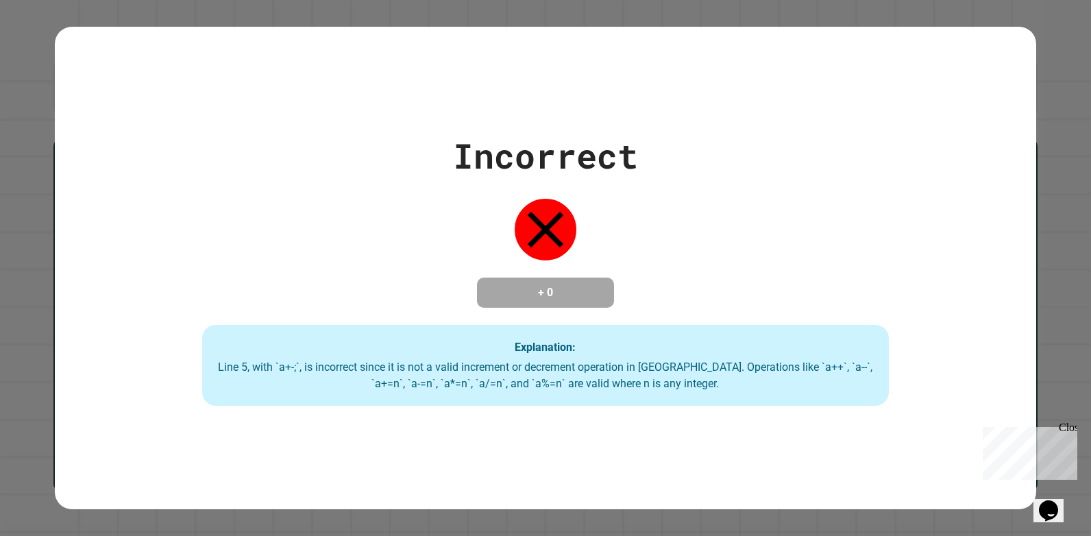
click at [0, 184] on html "**********" at bounding box center [545, 268] width 1091 height 536
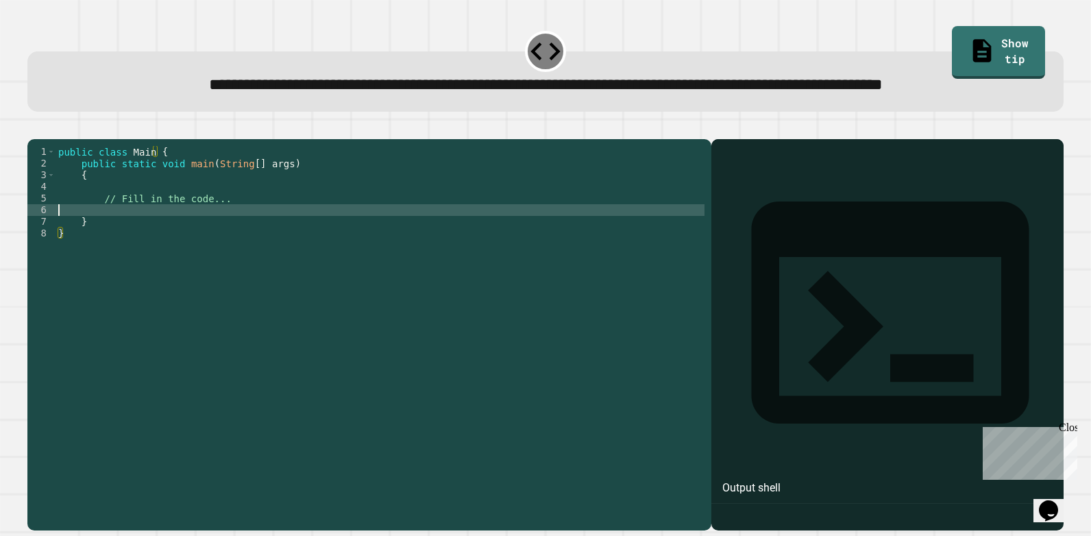
click at [133, 260] on div "public class Main { public static void main ( String [ ] args ) { // Fill in th…" at bounding box center [380, 309] width 649 height 326
type textarea "**********"
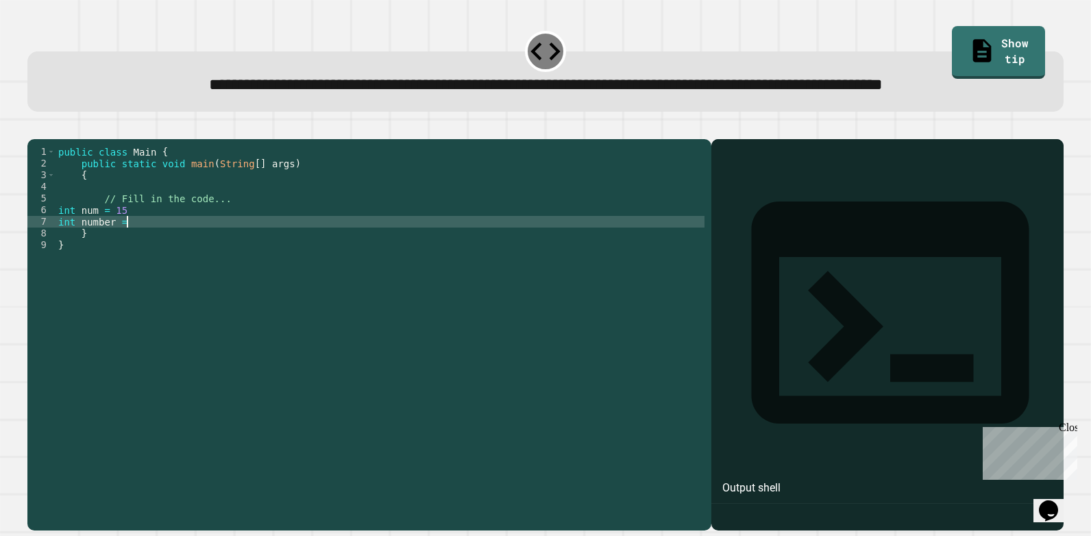
scroll to position [0, 4]
type textarea "**********"
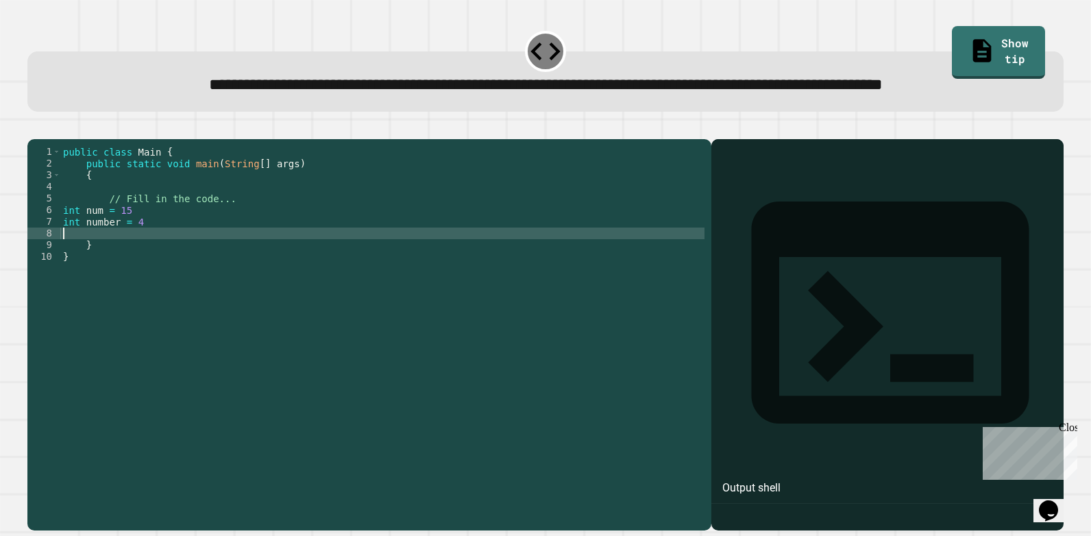
scroll to position [0, 0]
type textarea "*"
click at [251, 278] on div "public class Main { public static void main ( String [ ] args ) { // Fill in th…" at bounding box center [382, 309] width 644 height 326
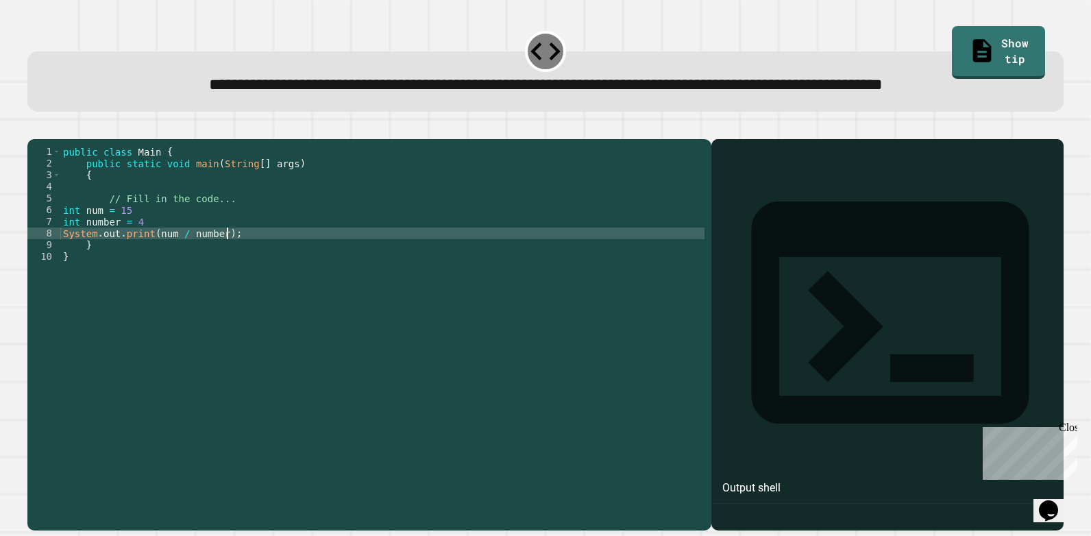
click at [171, 265] on div "public class Main { public static void main ( String [ ] args ) { // Fill in th…" at bounding box center [382, 309] width 644 height 326
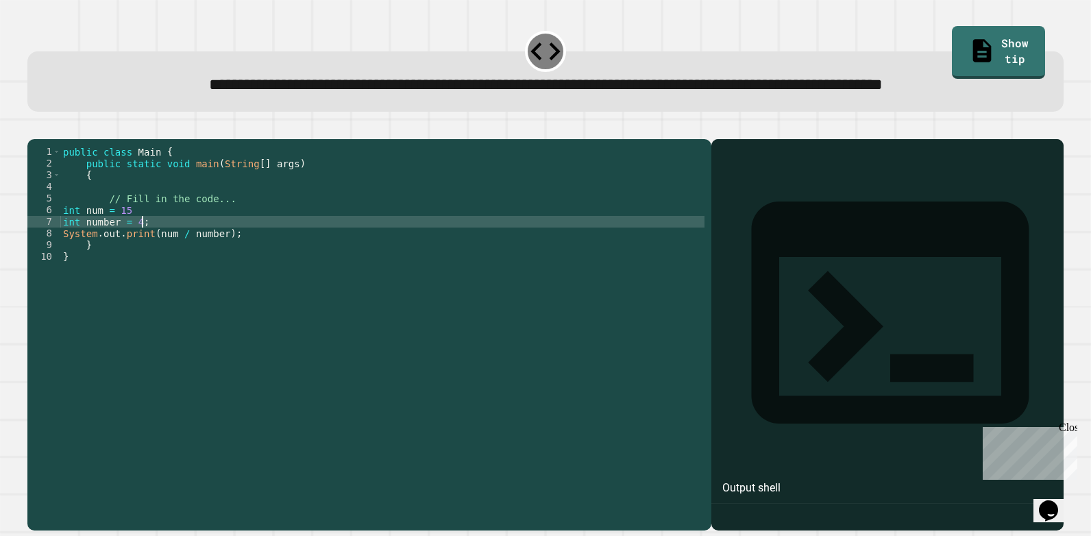
click at [154, 256] on div "public class Main { public static void main ( String [ ] args ) { // Fill in th…" at bounding box center [382, 309] width 644 height 326
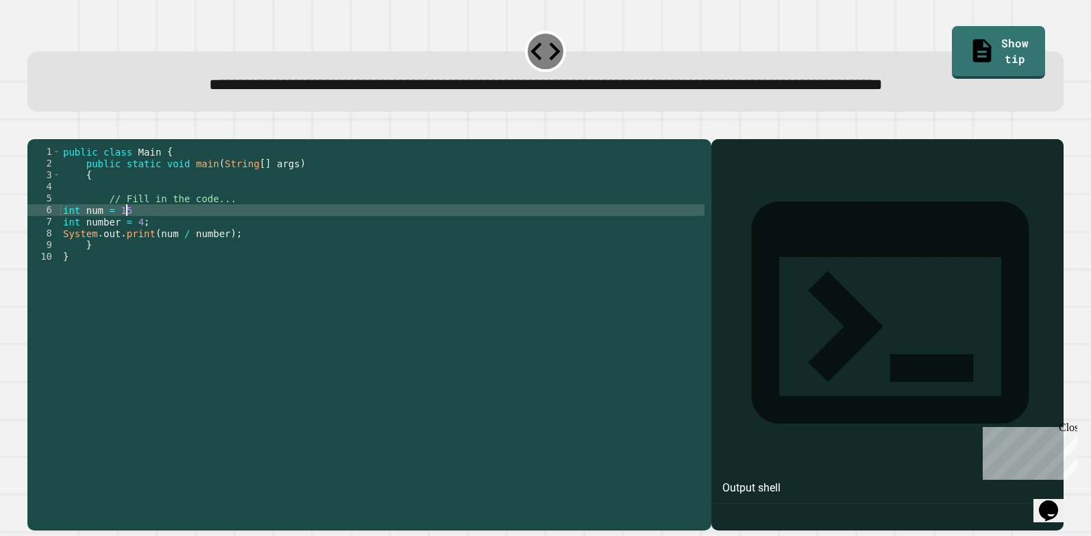
scroll to position [0, 4]
type textarea "**********"
click at [34, 128] on icon "button" at bounding box center [34, 128] width 0 height 0
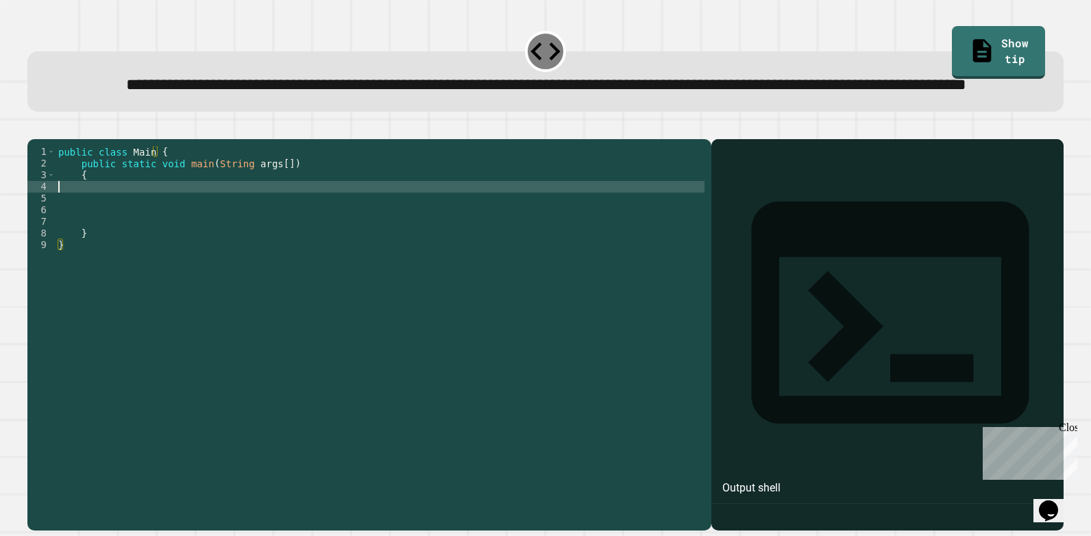
click at [90, 232] on div "public class Main { public static void main ( String args [ ]) { } }" at bounding box center [380, 309] width 649 height 326
type textarea "*"
type textarea "**********"
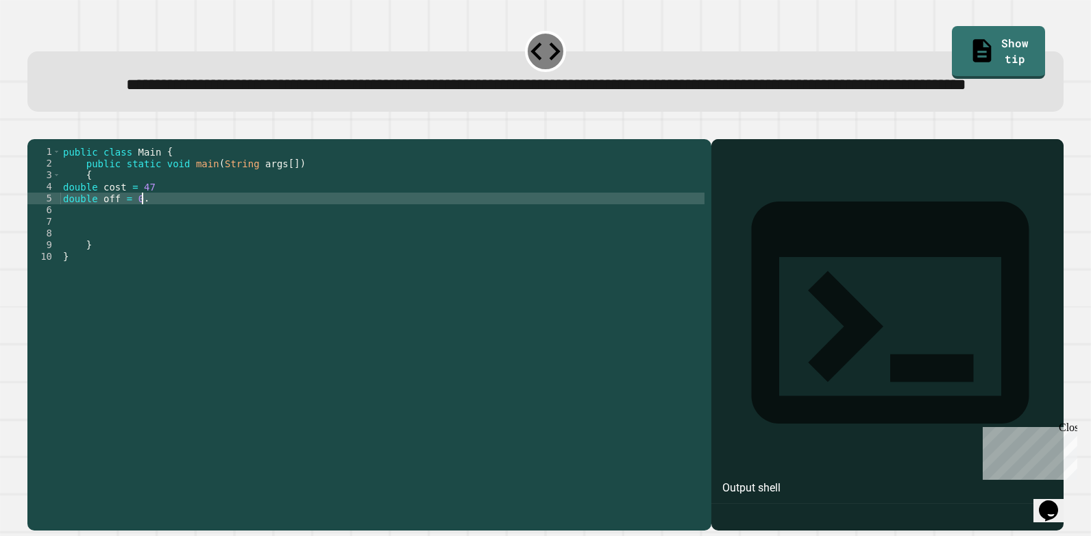
scroll to position [0, 5]
type textarea "**********"
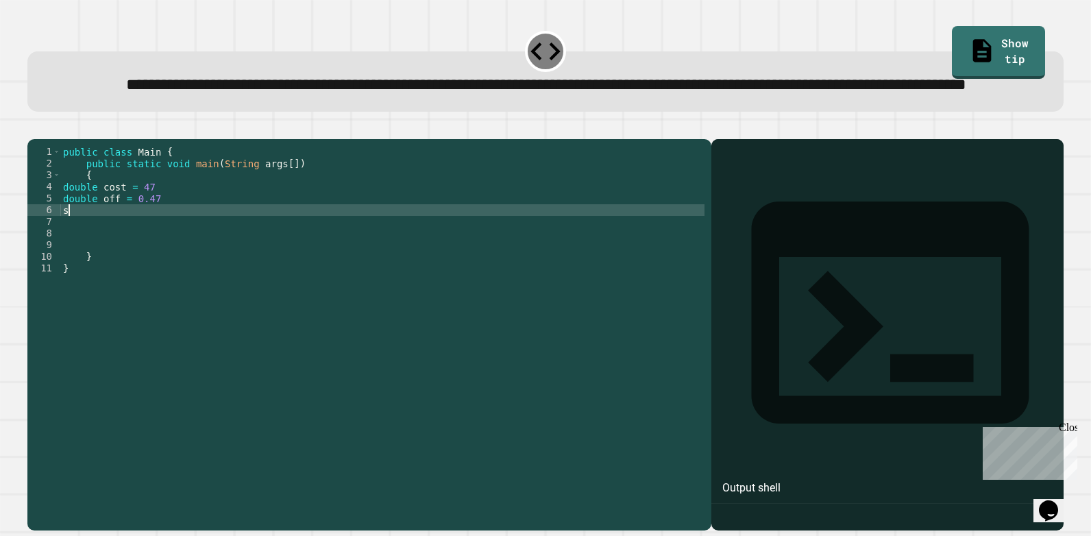
type textarea "*"
click at [34, 128] on button "button" at bounding box center [34, 128] width 0 height 0
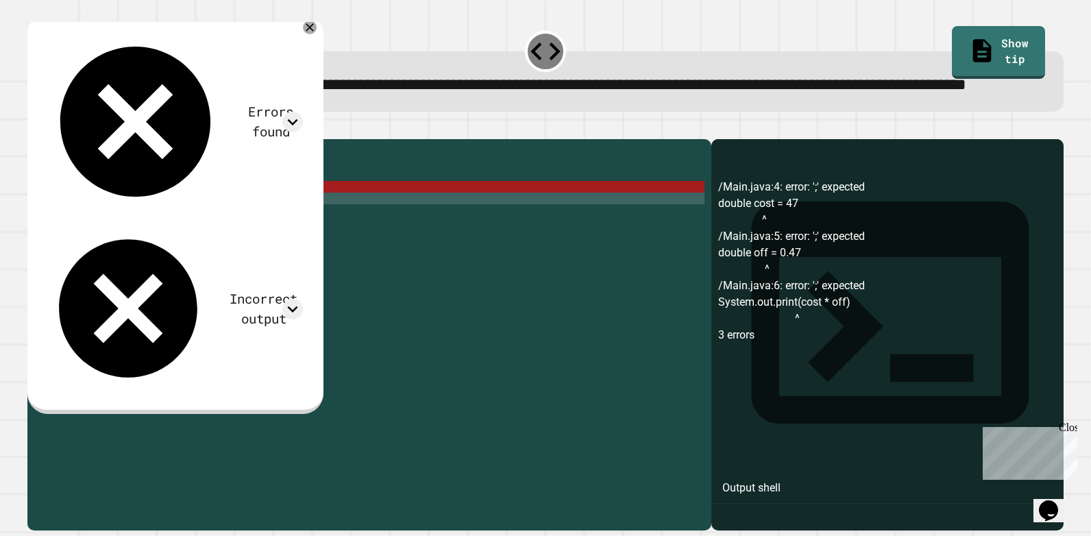
scroll to position [0, 5]
click at [173, 241] on div "public class Main { public static void main ( String args [ ]) { double cost = …" at bounding box center [382, 309] width 644 height 326
click at [167, 237] on div "public class Main { public static void main ( String args [ ]) { double cost = …" at bounding box center [382, 309] width 644 height 326
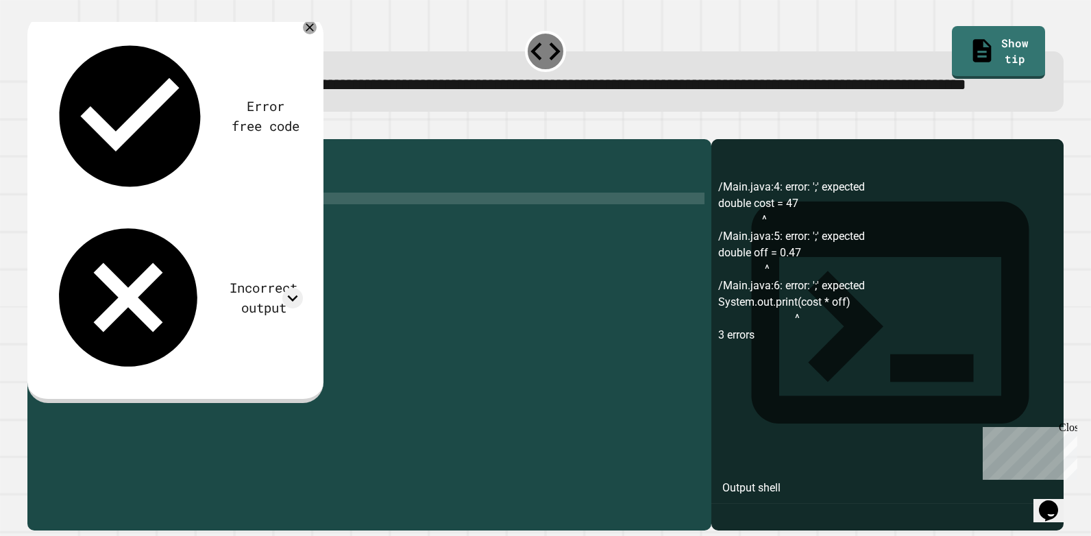
click at [184, 250] on div "public class Main { public static void main ( String args [ ]) { double cost = …" at bounding box center [382, 309] width 644 height 326
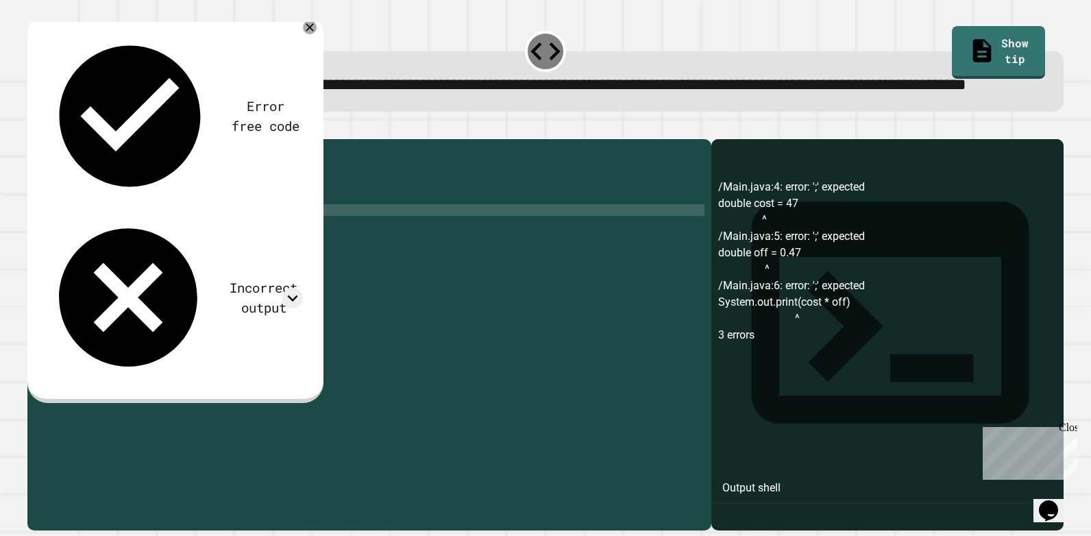
drag, startPoint x: 231, startPoint y: 256, endPoint x: 230, endPoint y: 247, distance: 9.0
click at [232, 256] on div "public class Main { public static void main ( String args [ ]) { double cost = …" at bounding box center [382, 309] width 644 height 326
click at [34, 128] on button "button" at bounding box center [34, 128] width 0 height 0
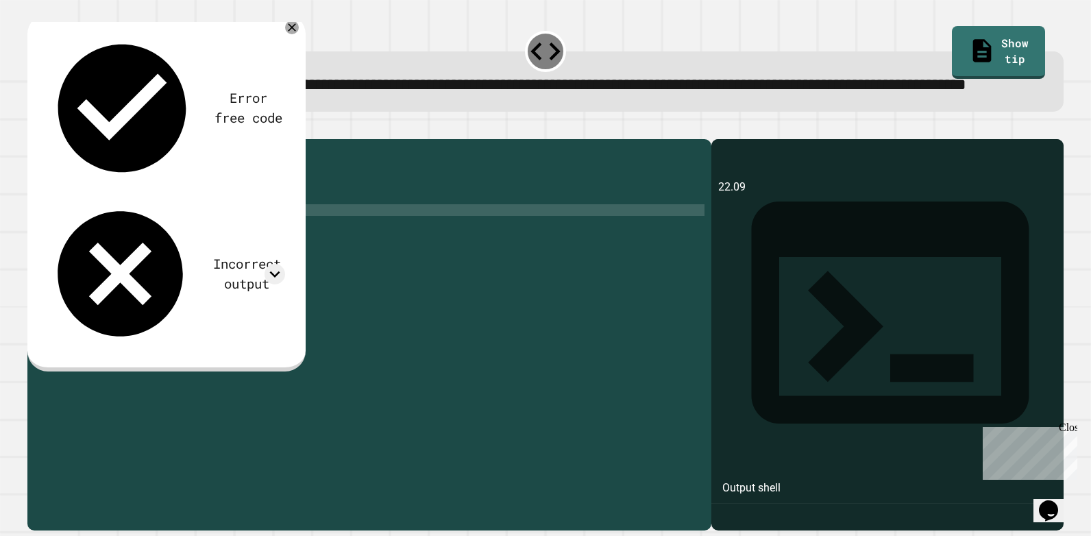
click at [425, 149] on div "**********" at bounding box center [545, 326] width 1047 height 419
click at [291, 32] on icon at bounding box center [292, 27] width 8 height 8
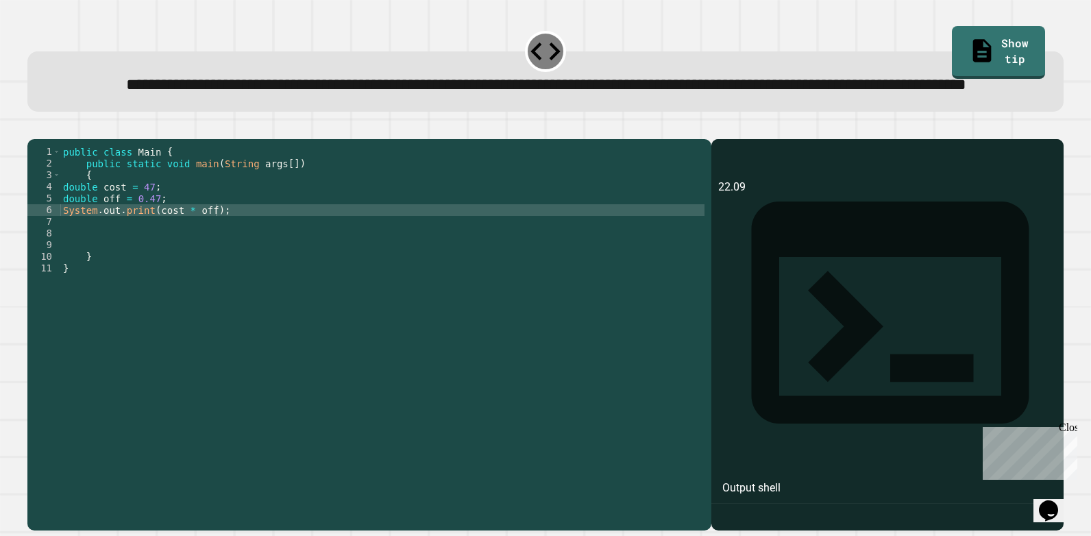
click at [204, 258] on div "public class Main { public static void main ( String args [ ]) { double cost = …" at bounding box center [382, 309] width 644 height 326
click at [34, 128] on button "button" at bounding box center [34, 128] width 0 height 0
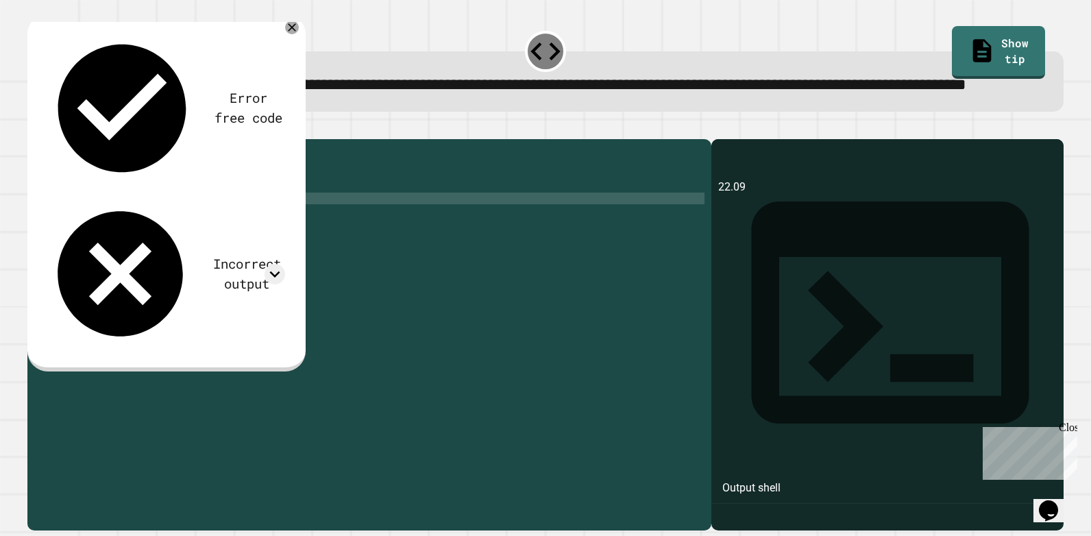
click at [153, 248] on div "public class Main { public static void main ( String args [ ]) { double cost = …" at bounding box center [382, 309] width 644 height 326
click at [47, 141] on icon "button" at bounding box center [44, 137] width 8 height 10
click at [206, 260] on div "public class Main { public static void main ( String args [ ]) { double cost = …" at bounding box center [382, 309] width 644 height 326
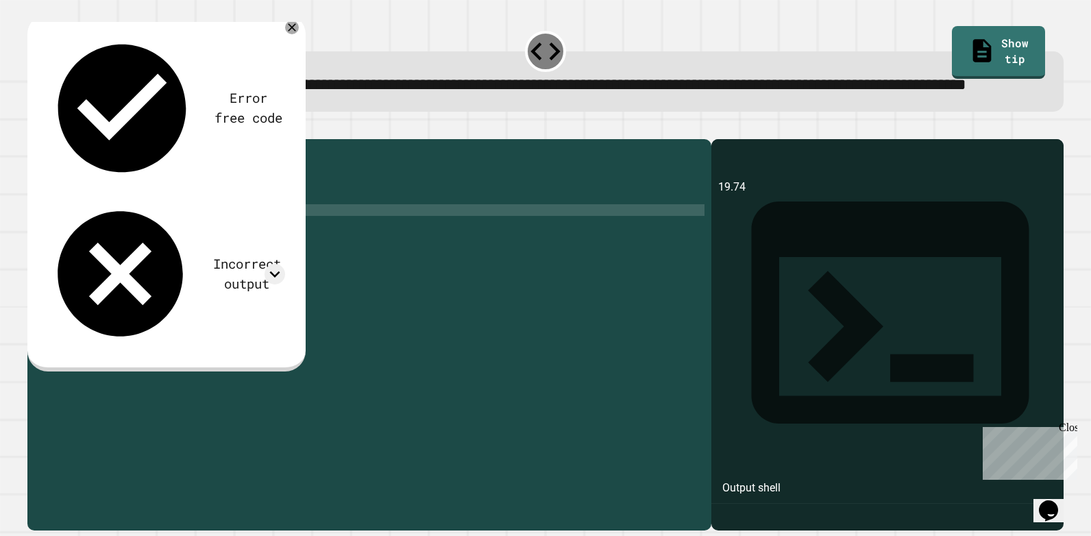
click at [182, 258] on div "public class Main { public static void main ( String args [ ]) { double cost = …" at bounding box center [382, 309] width 644 height 326
click at [186, 257] on div "public class Main { public static void main ( String args [ ]) { double cost = …" at bounding box center [382, 309] width 644 height 326
click at [209, 256] on div "public class Main { public static void main ( String args [ ]) { double cost = …" at bounding box center [382, 309] width 644 height 326
drag, startPoint x: 209, startPoint y: 256, endPoint x: 164, endPoint y: 257, distance: 44.6
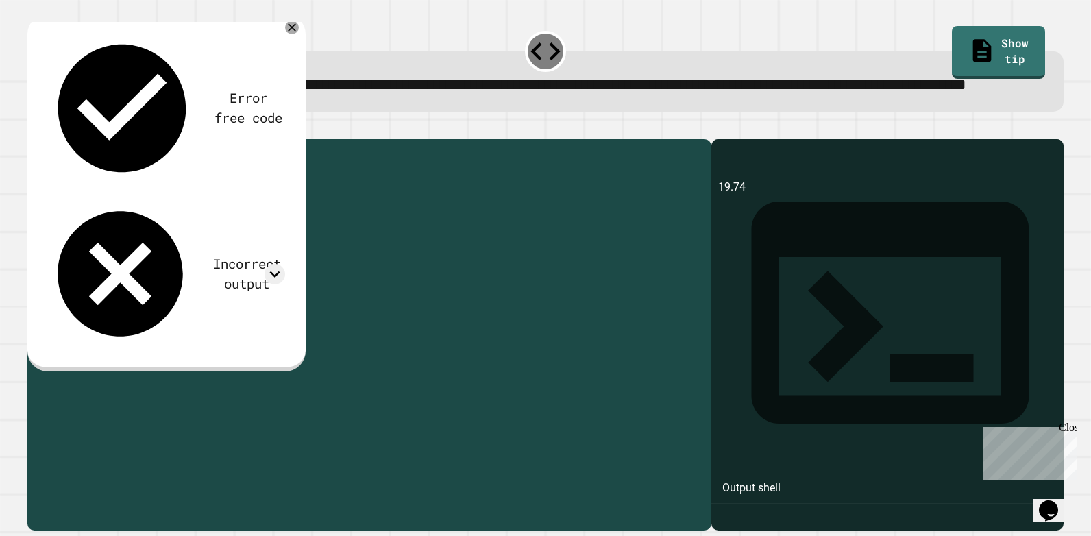
click at [164, 257] on div "public class Main { public static void main ( String args [ ]) { double cost = …" at bounding box center [382, 309] width 644 height 326
click at [194, 250] on div "public class Main { public static void main ( String args [ ]) { double cost = …" at bounding box center [382, 309] width 644 height 326
type textarea "**********"
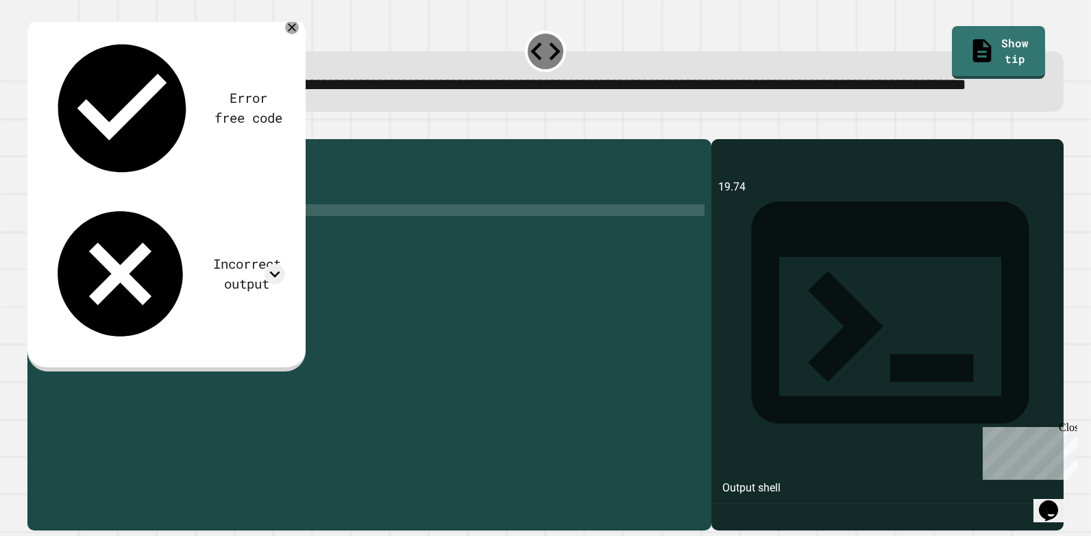
paste textarea "**********"
click at [152, 272] on div "public class Main { public static void main ( String args [ ]) { double cost = …" at bounding box center [382, 309] width 644 height 326
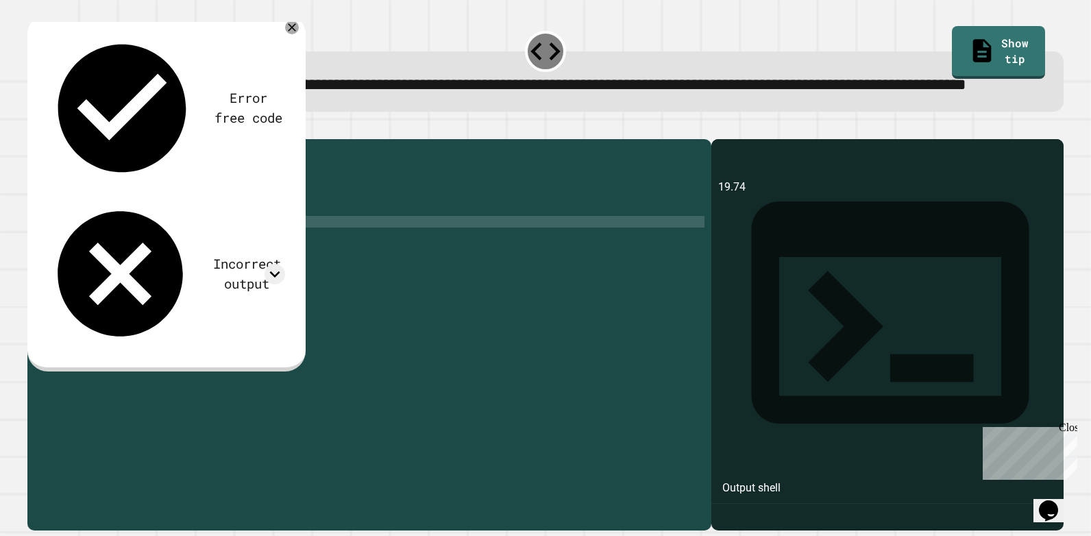
scroll to position [0, 8]
click at [34, 128] on icon "button" at bounding box center [34, 128] width 0 height 0
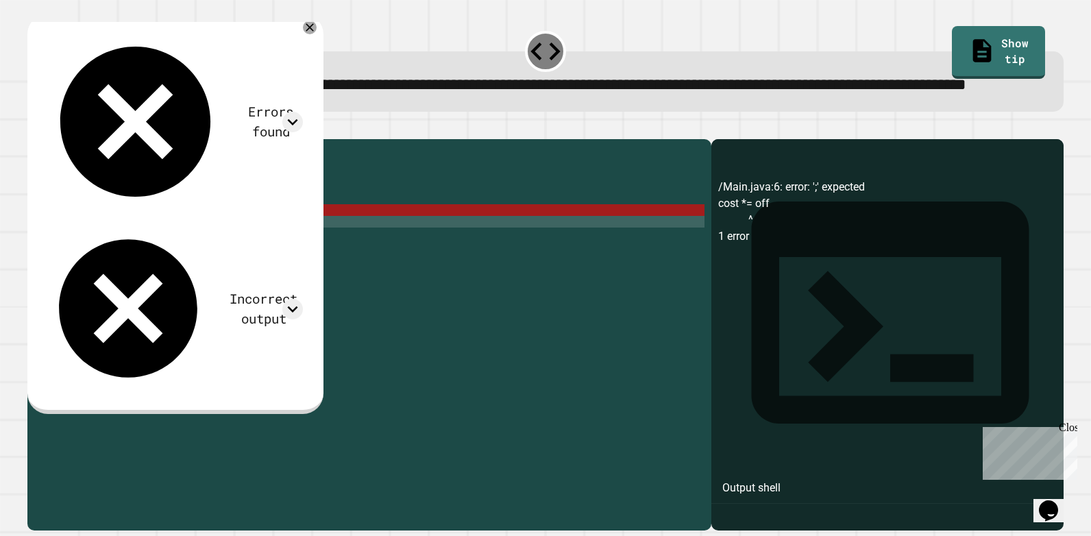
scroll to position [0, 3]
click at [137, 260] on div "public class Main { public static void main ( String args [ ]) { double cost = …" at bounding box center [382, 309] width 644 height 326
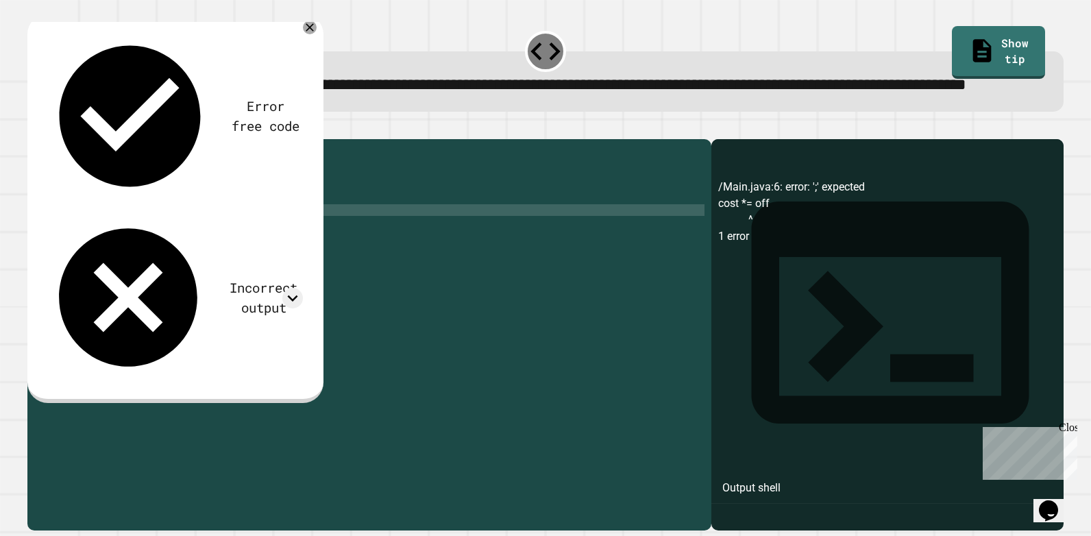
click at [34, 128] on button "button" at bounding box center [34, 128] width 0 height 0
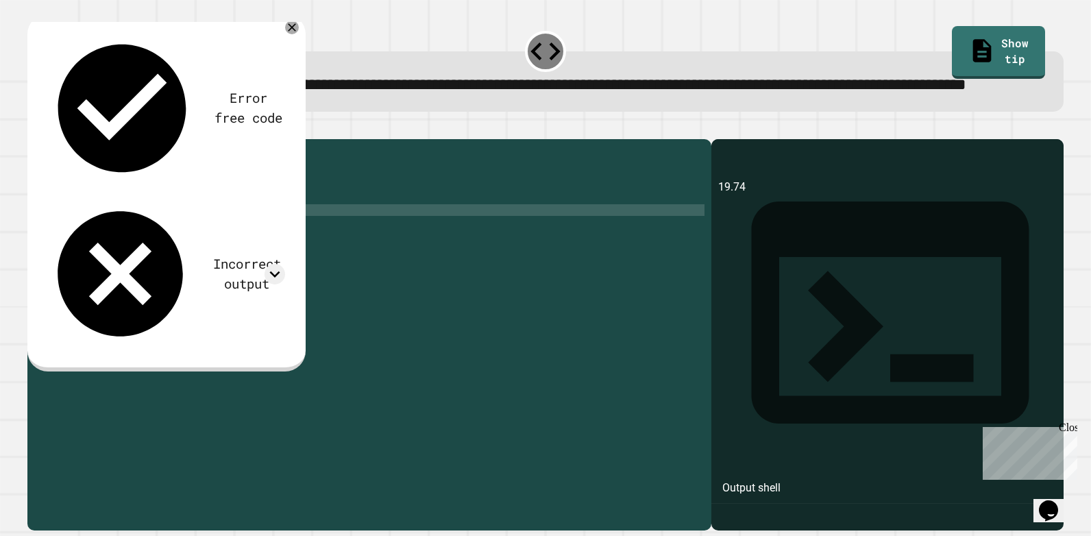
click at [173, 271] on div "public class Main { public static void main ( String args [ ]) { double cost = …" at bounding box center [382, 309] width 644 height 326
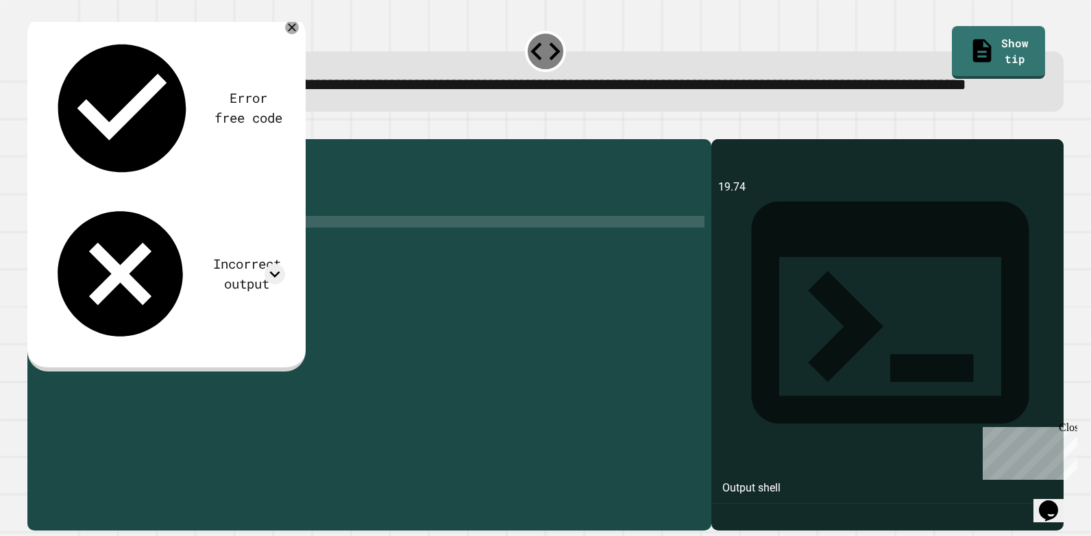
click at [75, 257] on div "public class Main { public static void main ( String args [ ]) { double cost = …" at bounding box center [382, 309] width 644 height 326
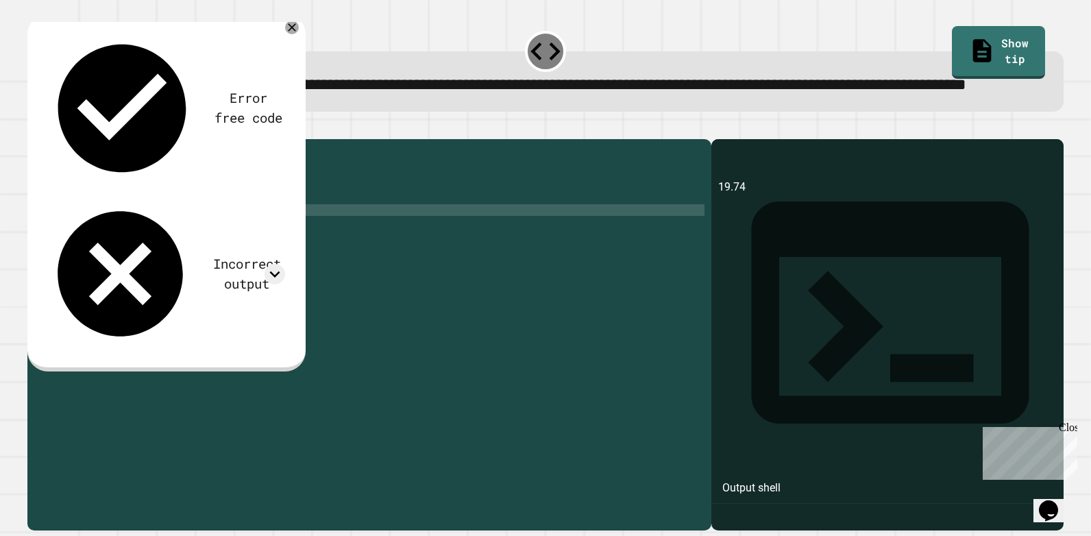
click at [110, 256] on div "public class Main { public static void main ( String args [ ]) { double cost = …" at bounding box center [382, 309] width 644 height 326
click at [101, 258] on div "public class Main { public static void main ( String args [ ]) { double cost = …" at bounding box center [382, 309] width 644 height 326
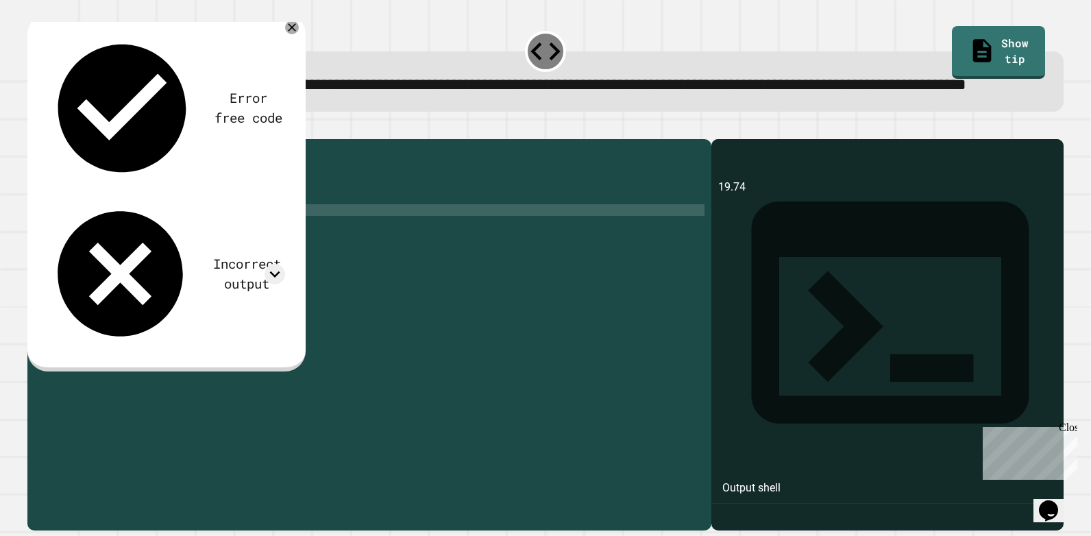
click at [175, 271] on div "public class Main { public static void main ( String args [ ]) { double cost = …" at bounding box center [382, 309] width 644 height 326
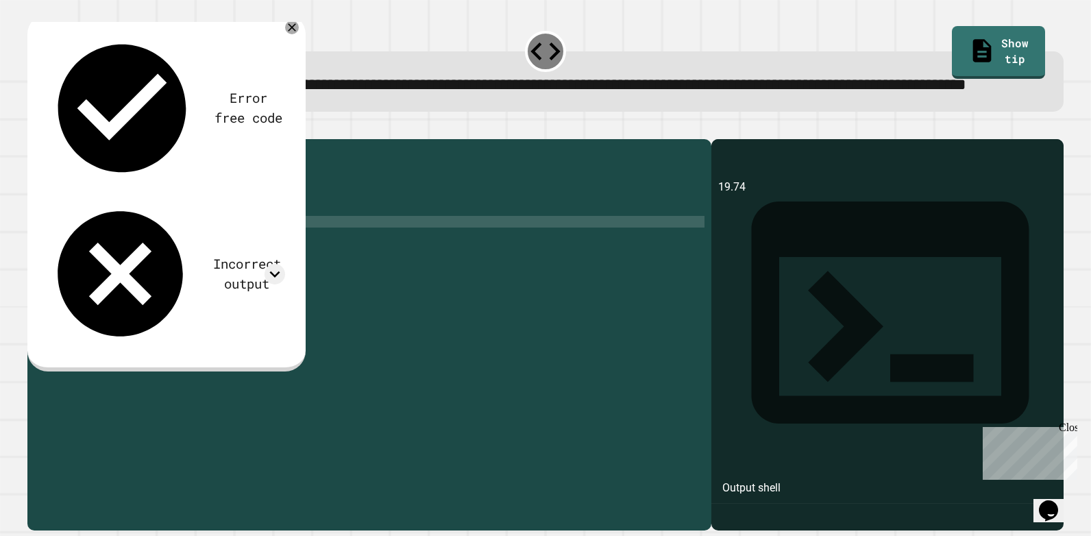
click at [173, 268] on div "public class Main { public static void main ( String args [ ]) { double cost = …" at bounding box center [382, 309] width 644 height 326
click at [153, 272] on div "public class Main { public static void main ( String args [ ]) { double cost = …" at bounding box center [382, 309] width 644 height 326
click at [149, 256] on div "public class Main { public static void main ( String args [ ]) { double cost = …" at bounding box center [382, 309] width 644 height 326
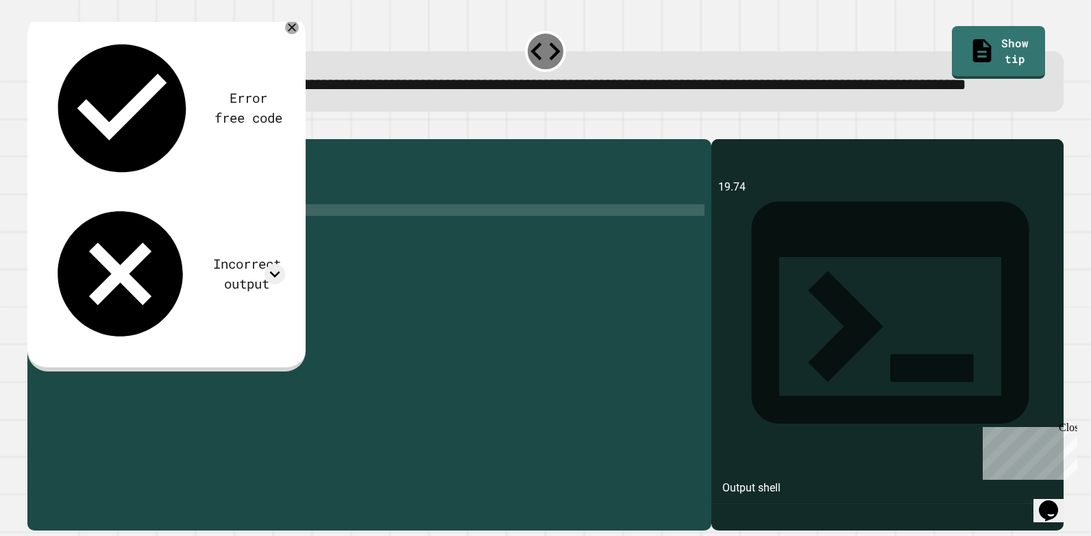
click at [99, 257] on div "public class Main { public static void main ( String args [ ]) { double cost = …" at bounding box center [382, 309] width 644 height 326
click at [71, 256] on div "public class Main { public static void main ( String args [ ]) { double cost = …" at bounding box center [382, 309] width 644 height 326
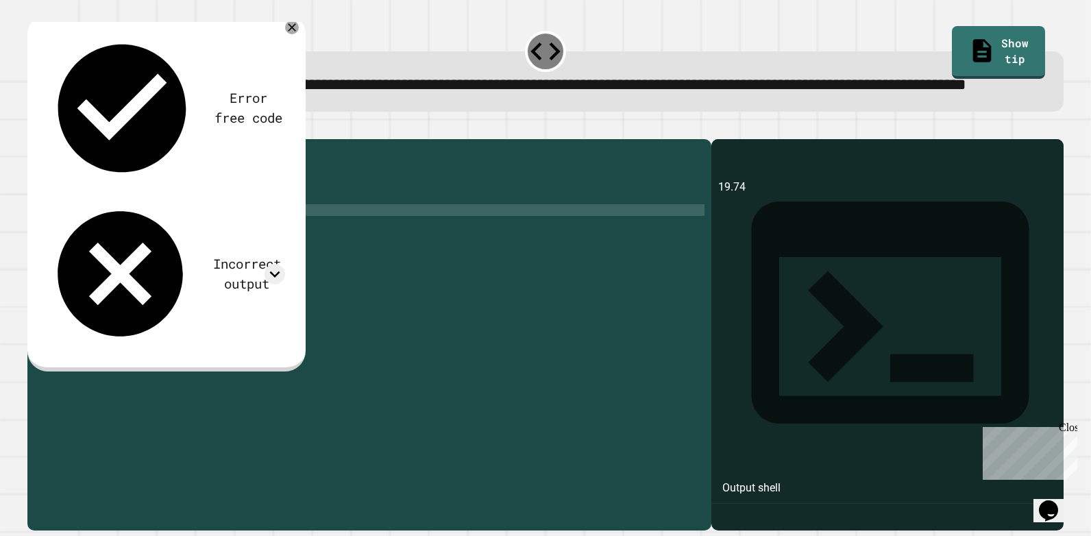
click at [90, 262] on div "public class Main { public static void main ( String args [ ]) { double cost = …" at bounding box center [382, 309] width 644 height 326
click at [91, 259] on div "public class Main { public static void main ( String args [ ]) { double cost = …" at bounding box center [382, 309] width 644 height 326
type textarea "**********"
click at [186, 257] on div "public class Main { public static void main ( String args [ ]) { double cost = …" at bounding box center [382, 309] width 644 height 326
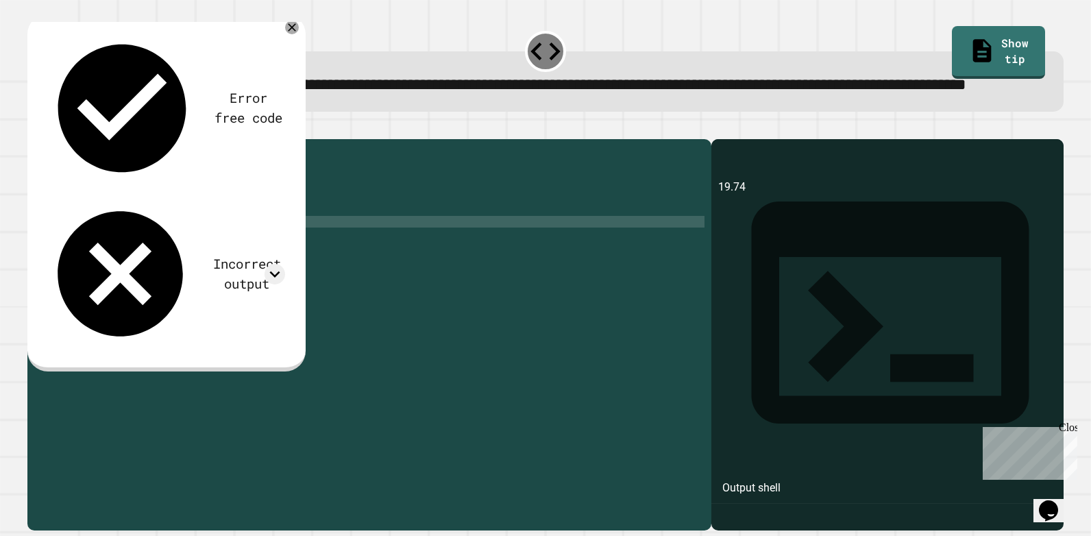
scroll to position [0, 3]
click at [34, 128] on button "button" at bounding box center [34, 128] width 0 height 0
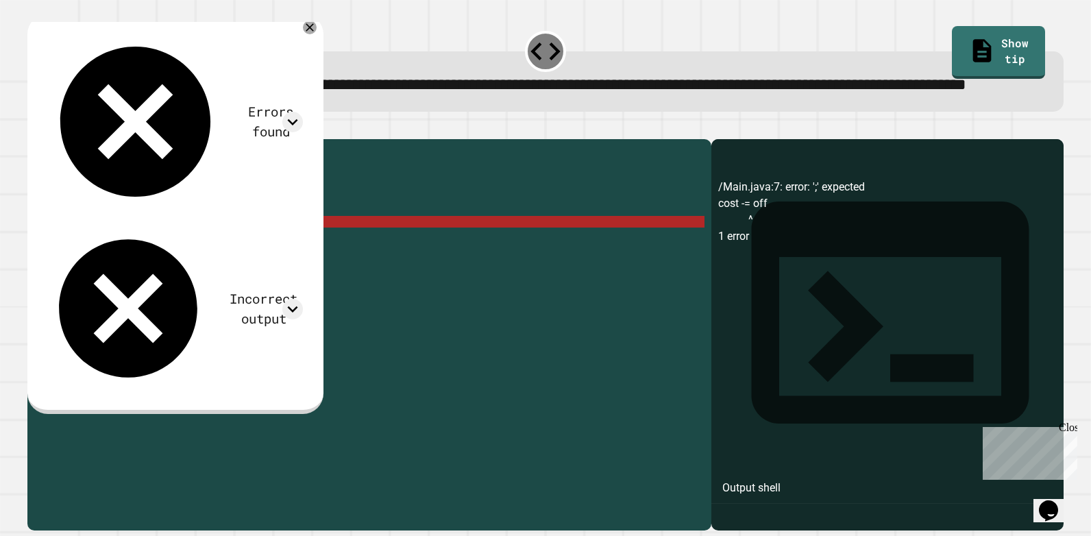
click at [155, 269] on div "public class Main { public static void main ( String args [ ]) { double cost = …" at bounding box center [382, 309] width 644 height 326
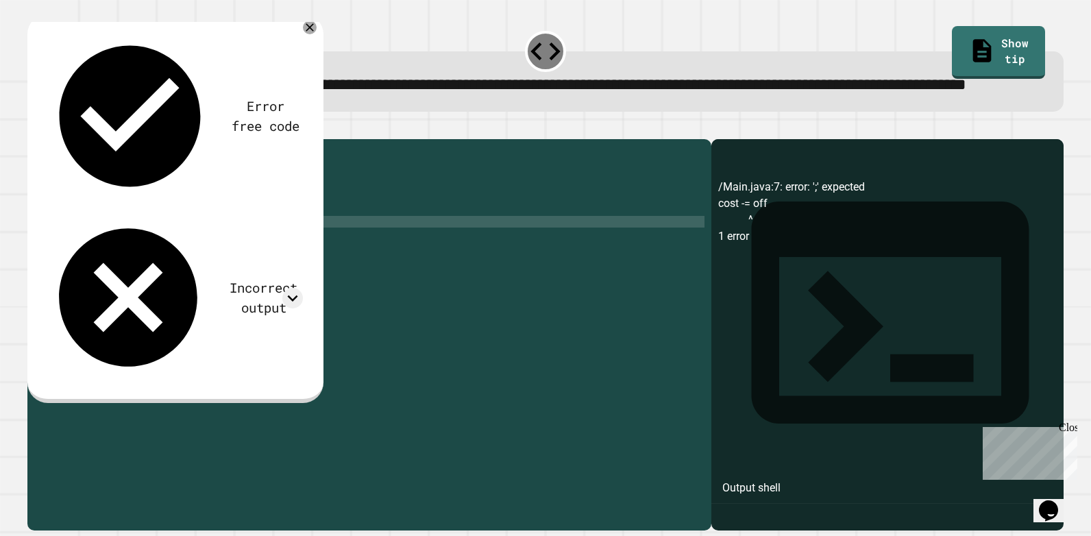
type textarea "**********"
click at [47, 141] on icon "button" at bounding box center [44, 137] width 8 height 10
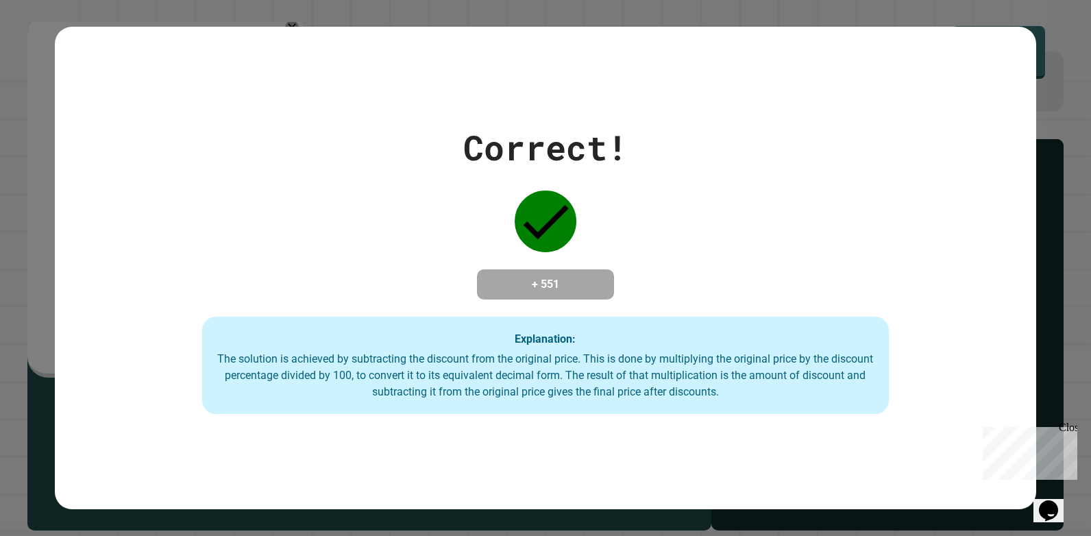
click at [1, 412] on div "Correct! + 551 Explanation: The solution is achieved by subtracting the discoun…" at bounding box center [545, 268] width 1091 height 536
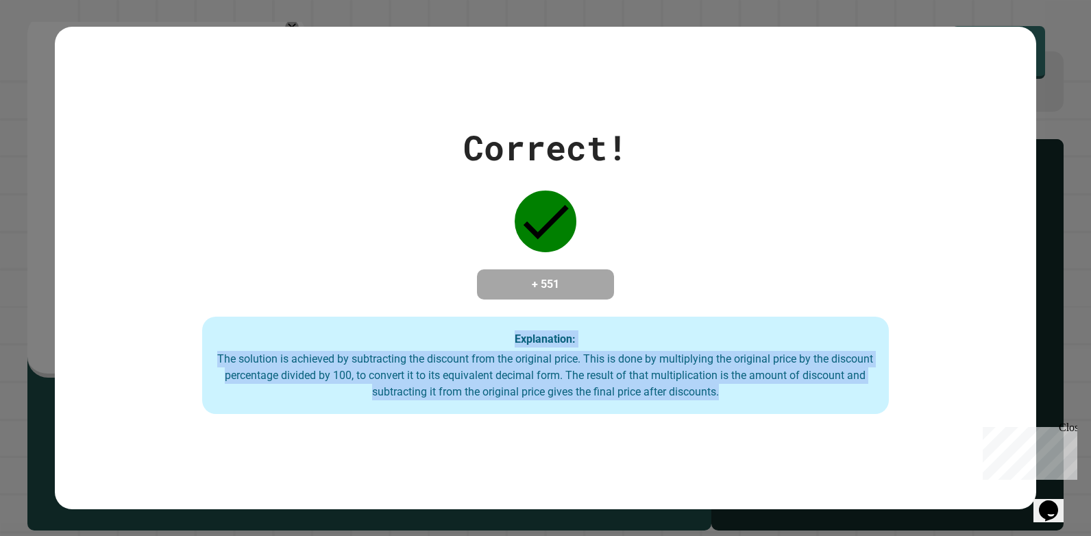
drag, startPoint x: 771, startPoint y: 395, endPoint x: 135, endPoint y: 344, distance: 638.1
click at [135, 344] on div "Correct! + 551 Explanation: The solution is achieved by subtracting the discoun…" at bounding box center [546, 268] width 982 height 292
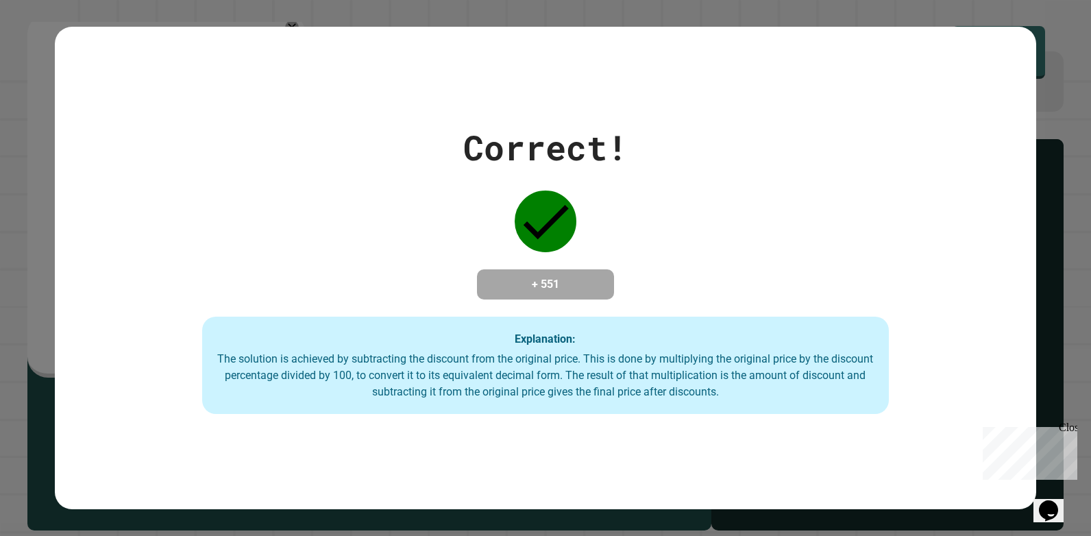
click at [328, 180] on div "Correct! + 551 Explanation: The solution is achieved by subtracting the discoun…" at bounding box center [546, 268] width 982 height 292
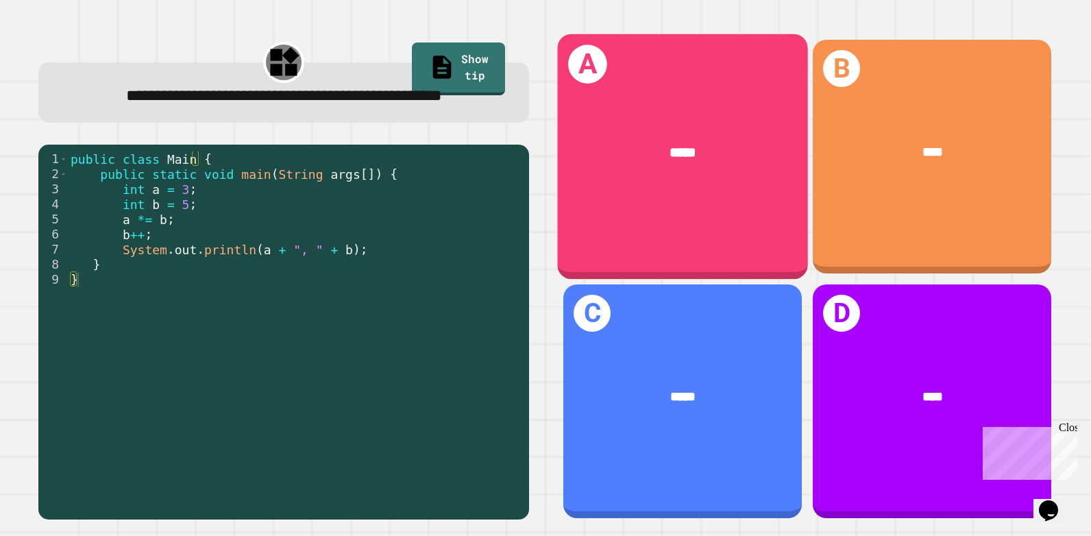
click at [666, 206] on div "A *****" at bounding box center [682, 156] width 251 height 245
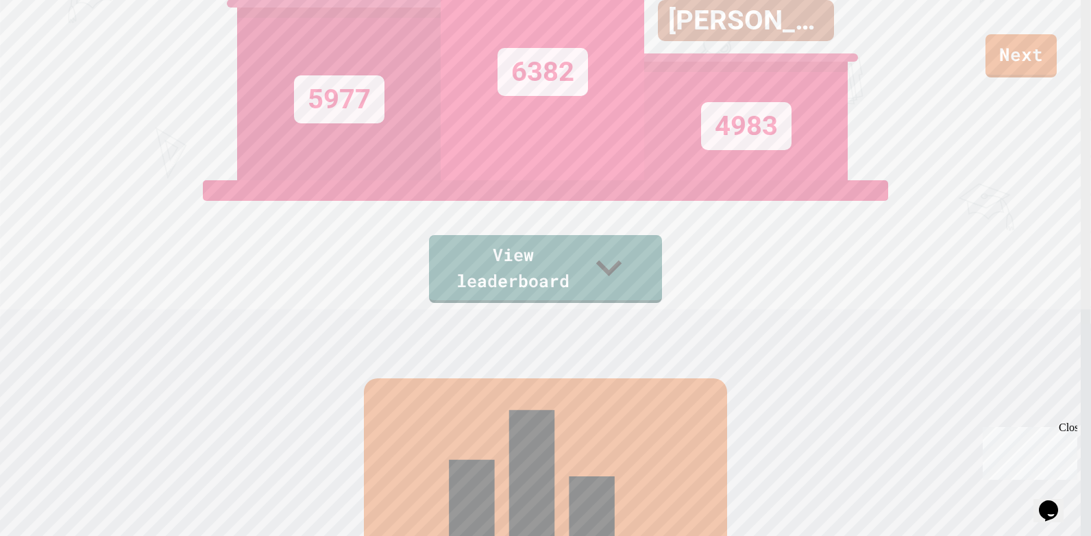
scroll to position [137, 0]
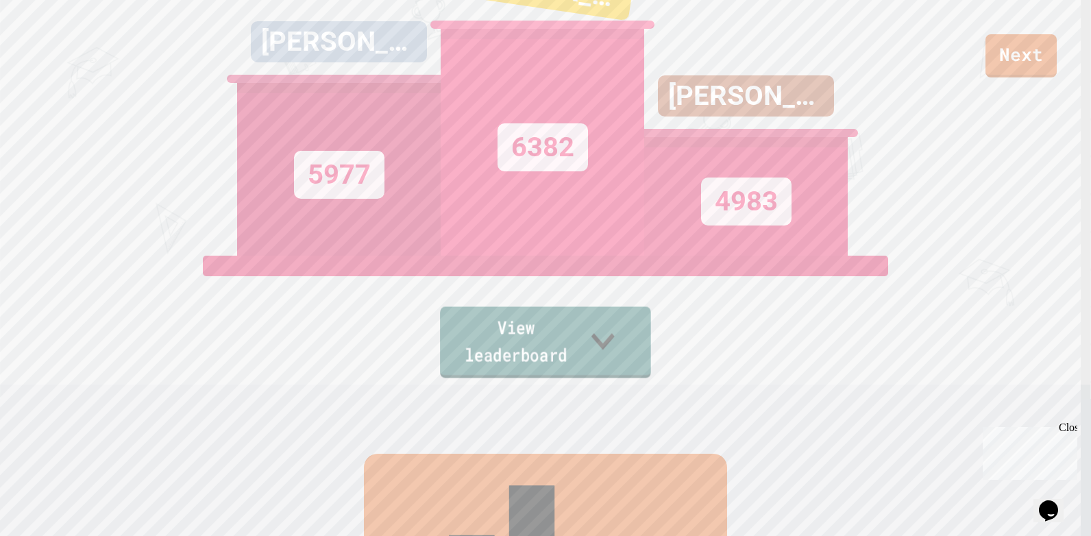
click at [505, 369] on link "View leaderboard" at bounding box center [545, 341] width 211 height 71
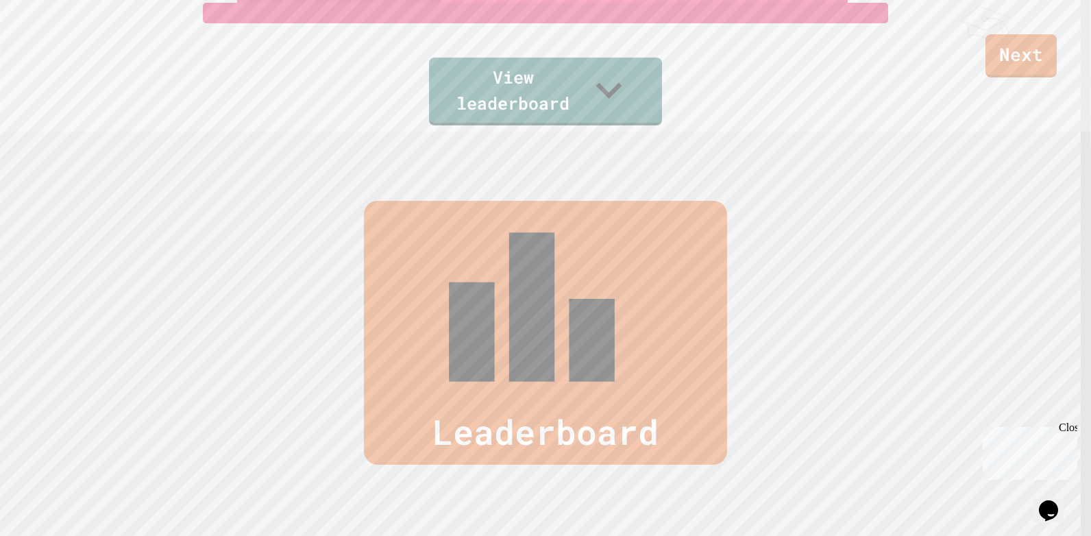
scroll to position [365, 0]
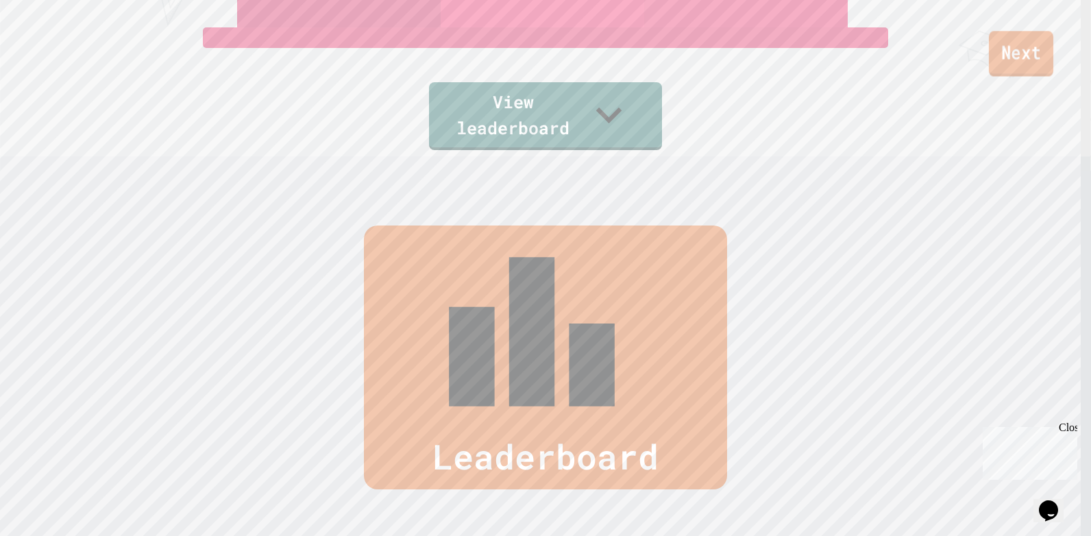
click at [1023, 69] on link "Next" at bounding box center [1021, 53] width 64 height 45
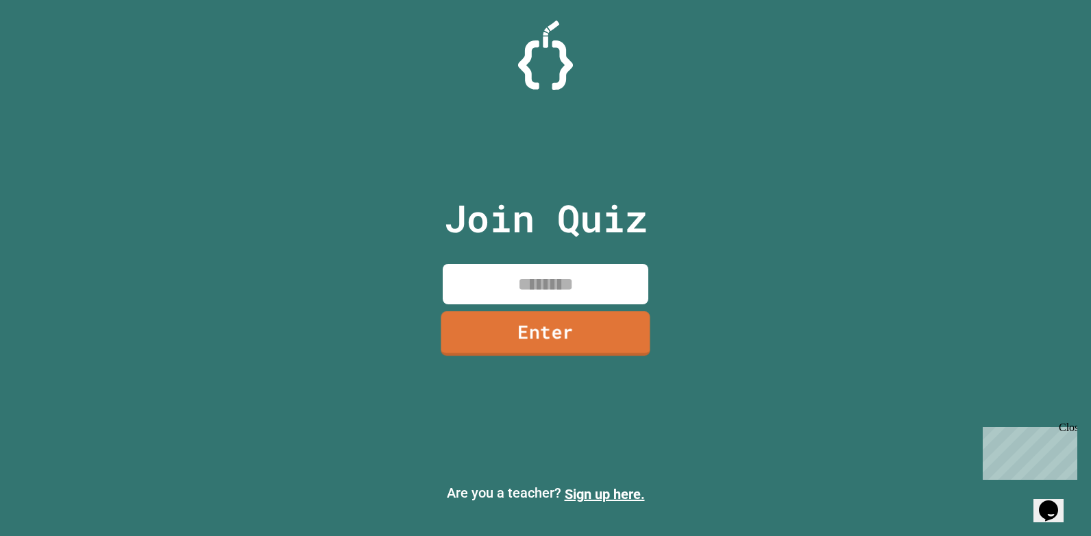
click at [550, 272] on input at bounding box center [546, 284] width 206 height 40
type input "**********"
